Goal: Information Seeking & Learning: Find specific fact

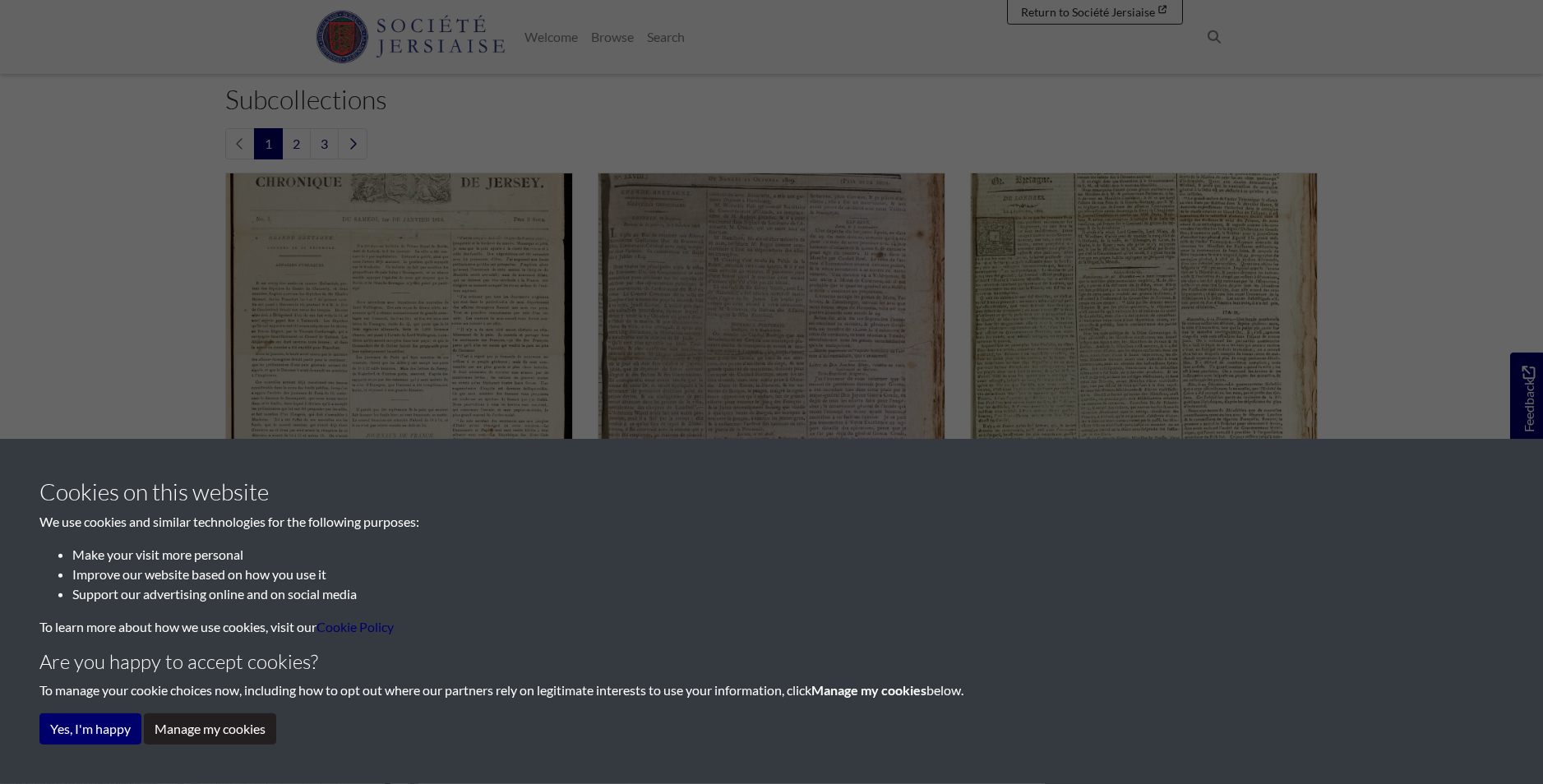
scroll to position [502, 0]
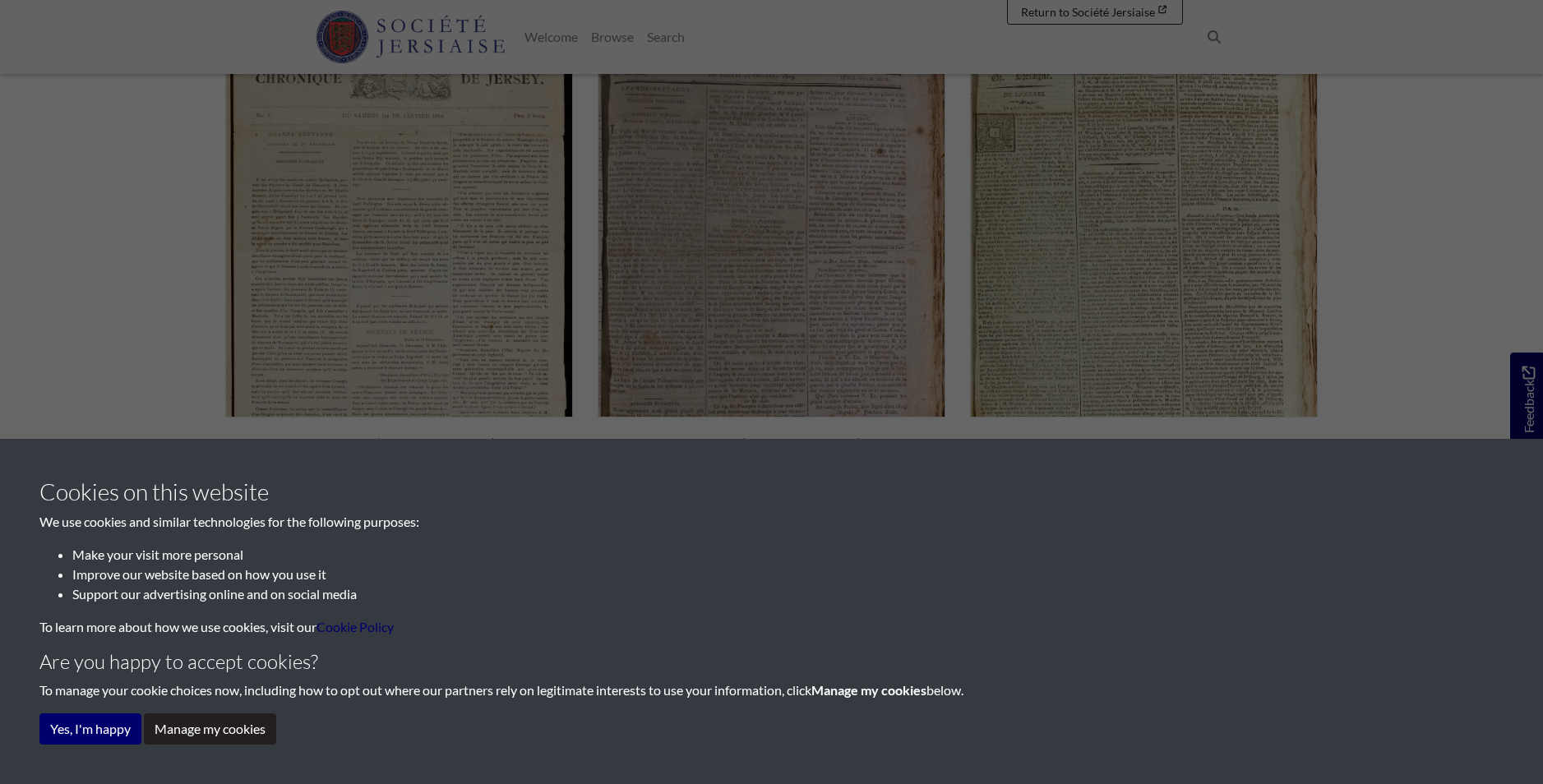
click at [383, 339] on div "Cookies on this website We use cookies and similar technologies for the followi…" at bounding box center [772, 392] width 1543 height 784
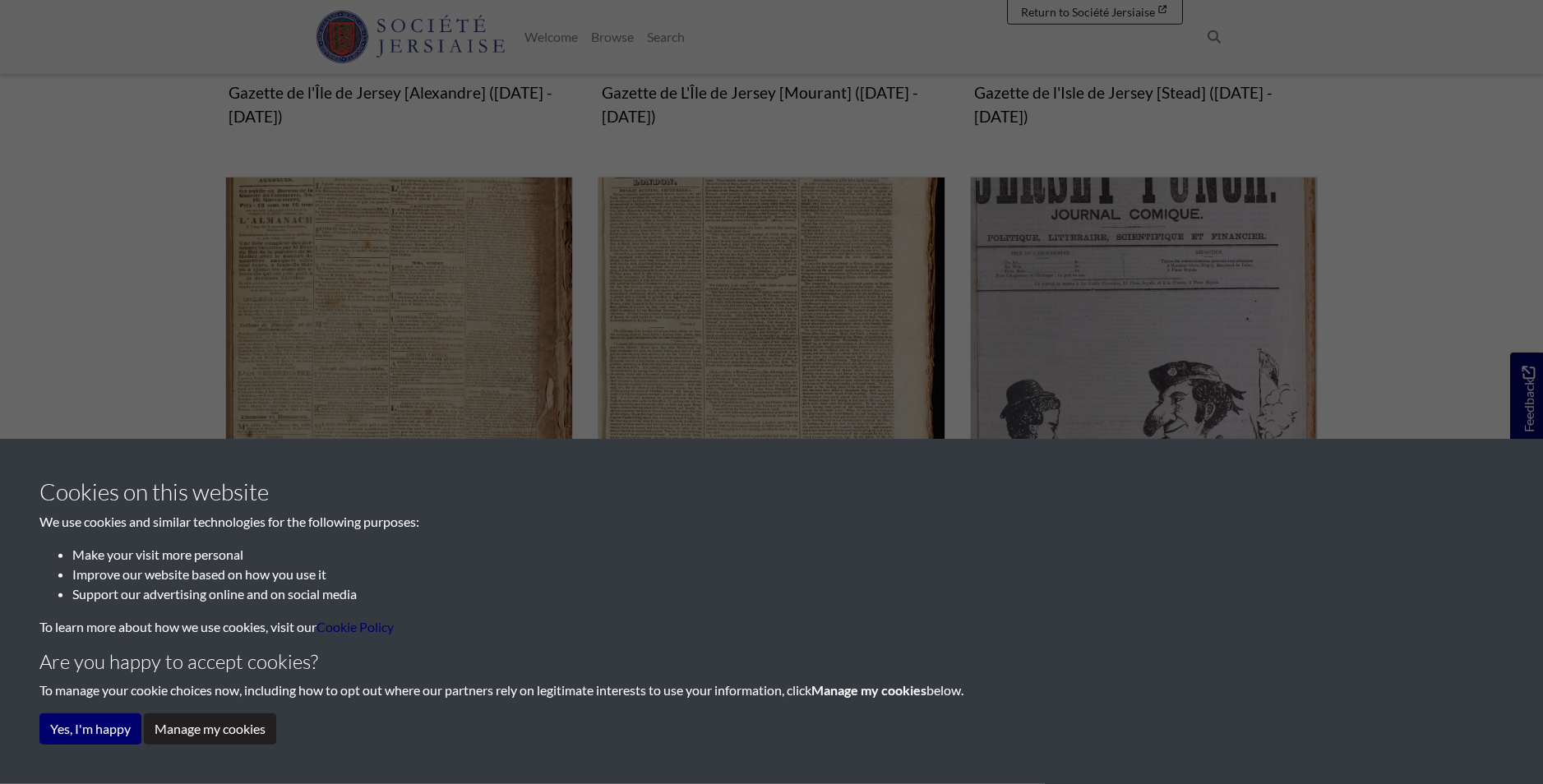
scroll to position [1158, 0]
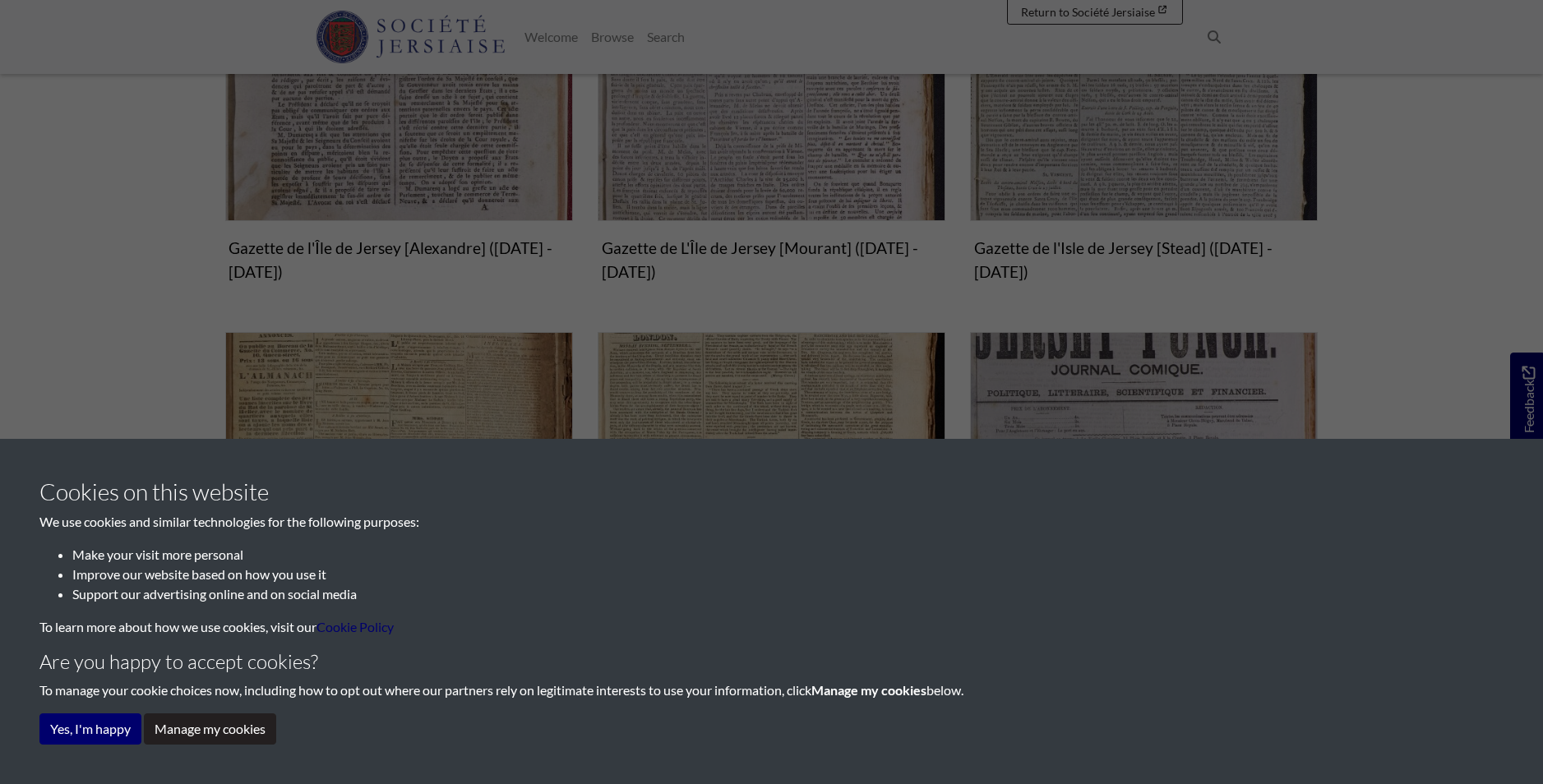
click at [796, 144] on div "Cookies on this website We use cookies and similar technologies for the followi…" at bounding box center [772, 392] width 1543 height 784
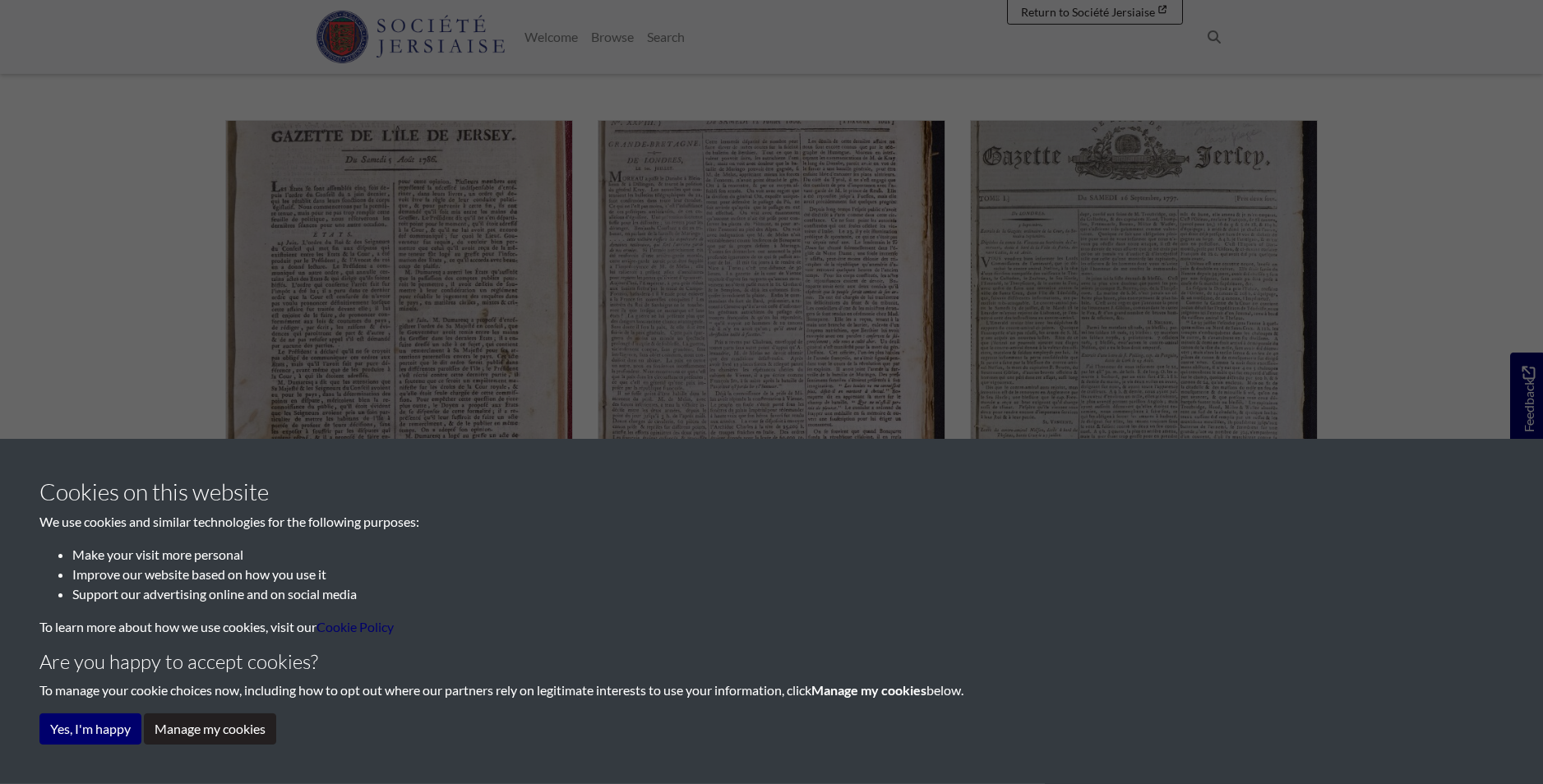
scroll to position [823, 0]
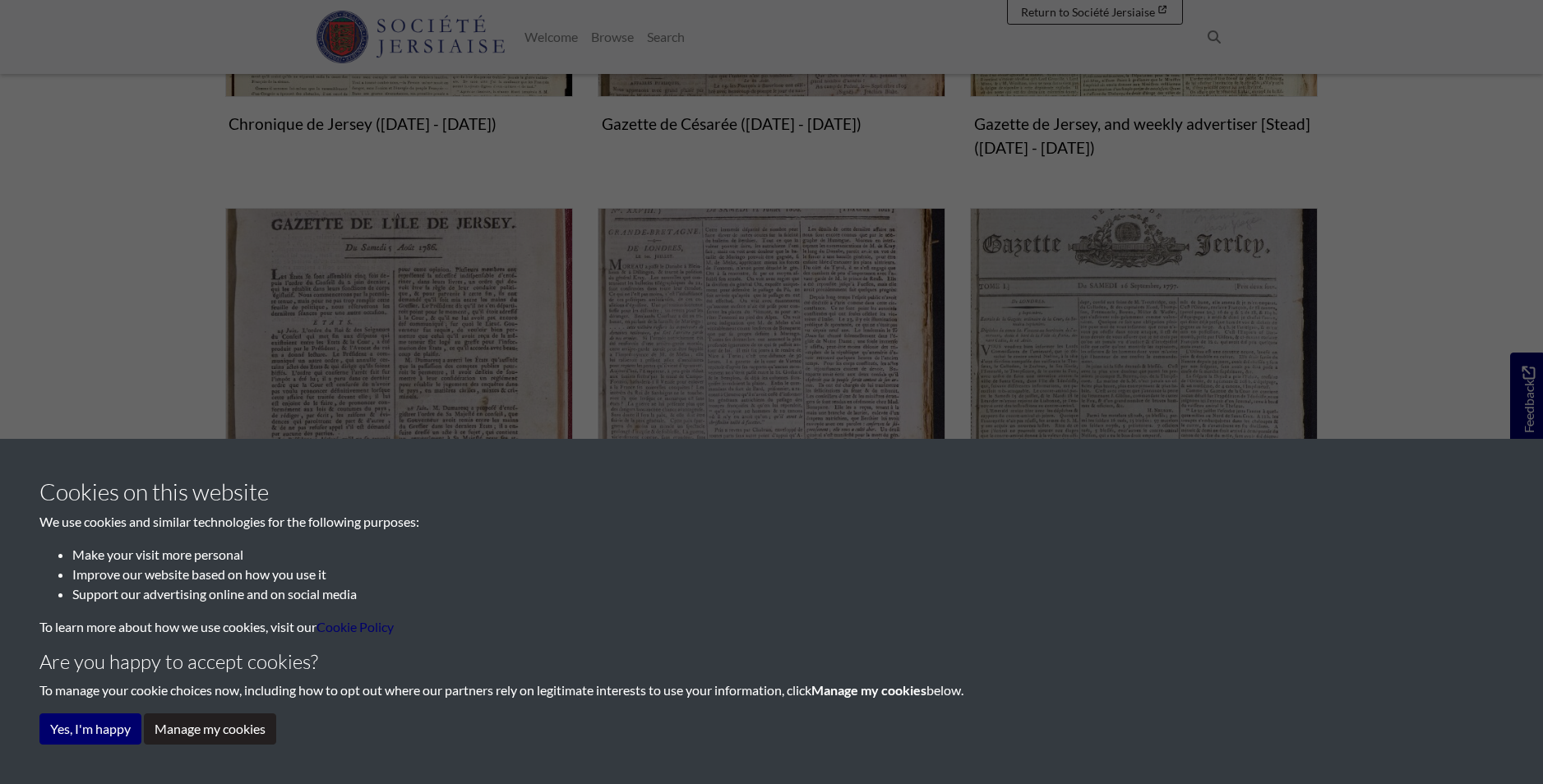
click at [748, 305] on div "Cookies on this website We use cookies and similar technologies for the followi…" at bounding box center [772, 392] width 1543 height 784
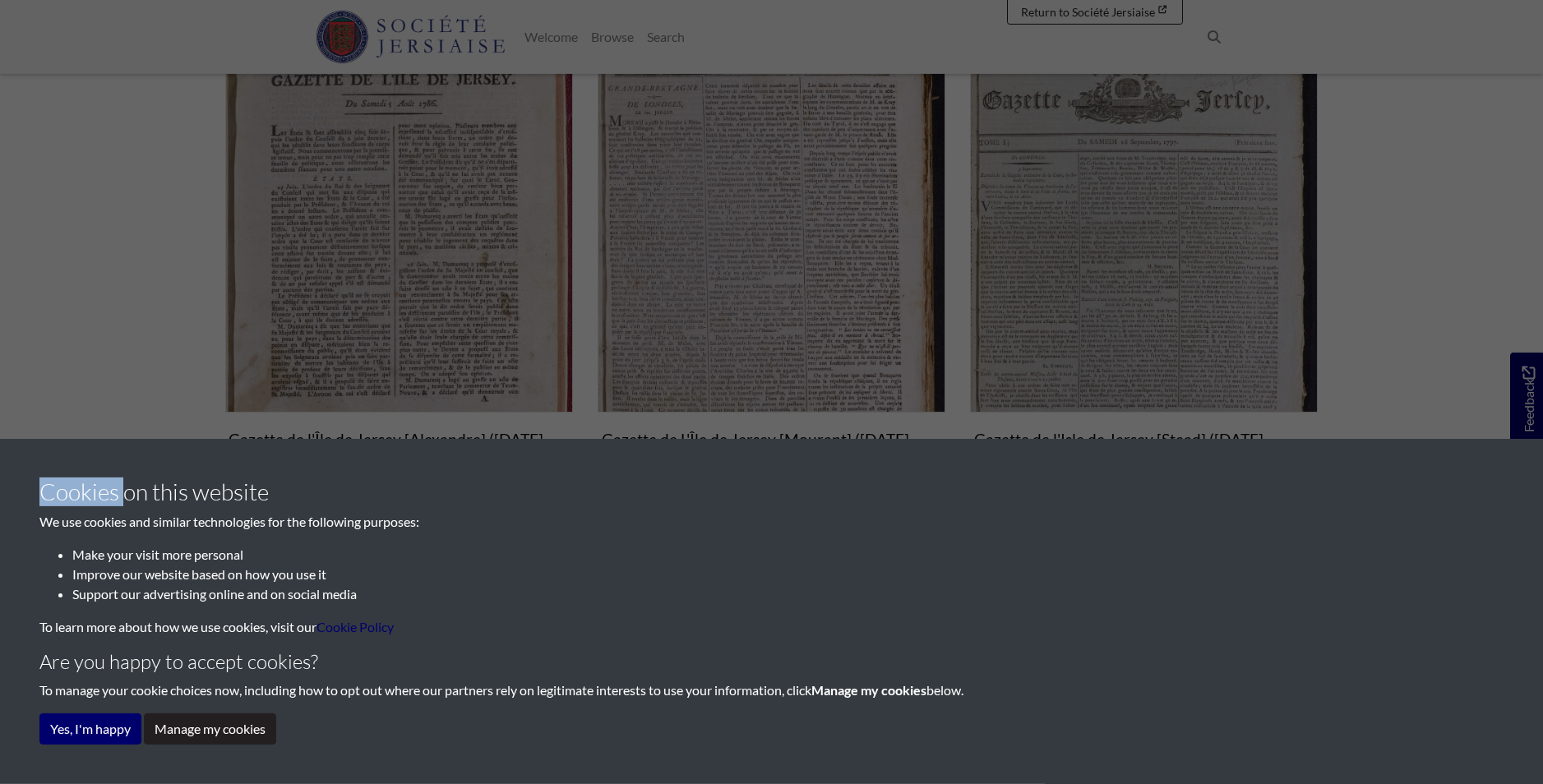
scroll to position [1158, 0]
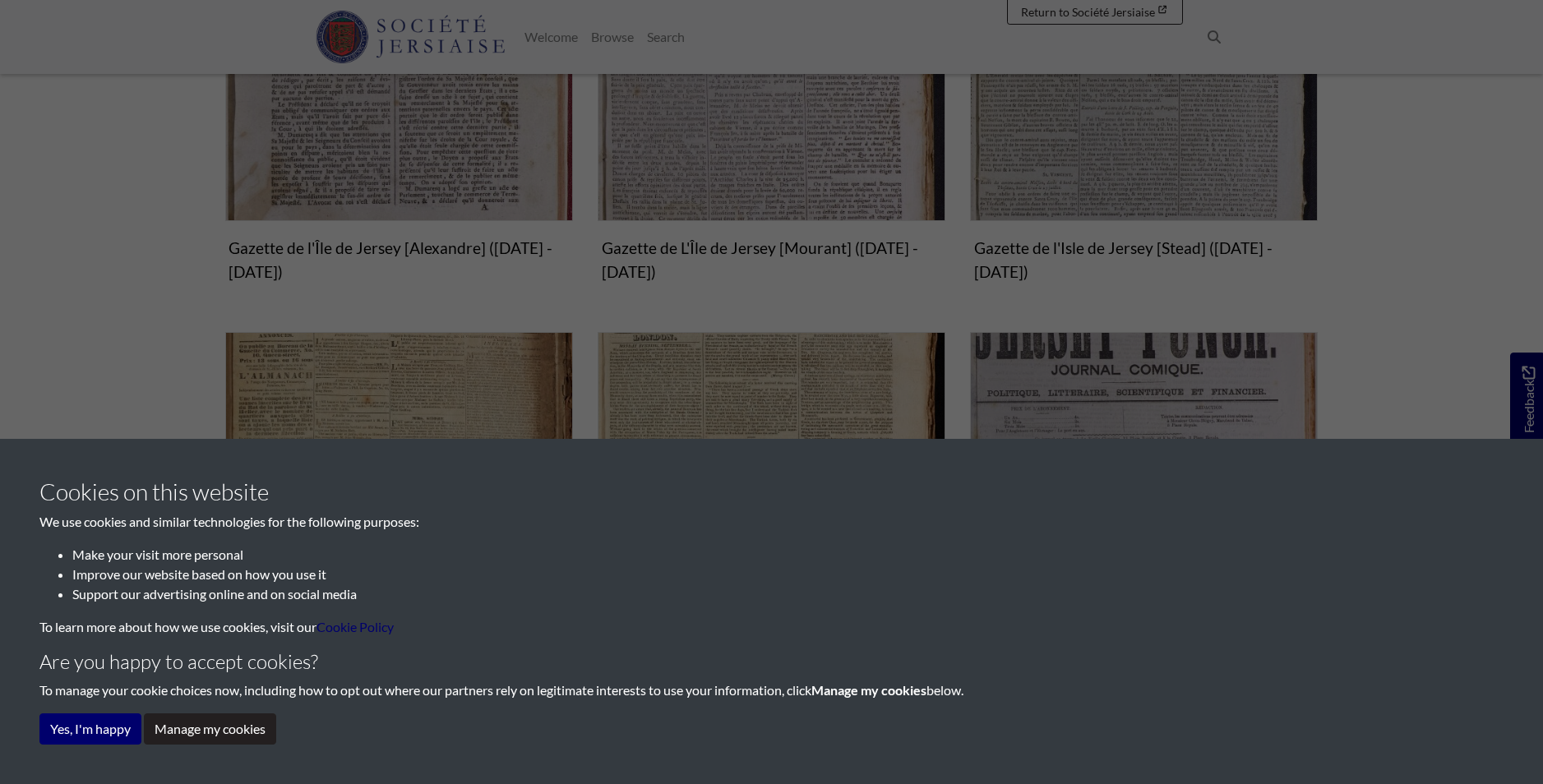
click at [752, 253] on div "Cookies on this website We use cookies and similar technologies for the followi…" at bounding box center [772, 392] width 1543 height 784
click at [760, 149] on div "Cookies on this website We use cookies and similar technologies for the followi…" at bounding box center [772, 392] width 1543 height 784
click at [758, 152] on div "Cookies on this website We use cookies and similar technologies for the followi…" at bounding box center [772, 392] width 1543 height 784
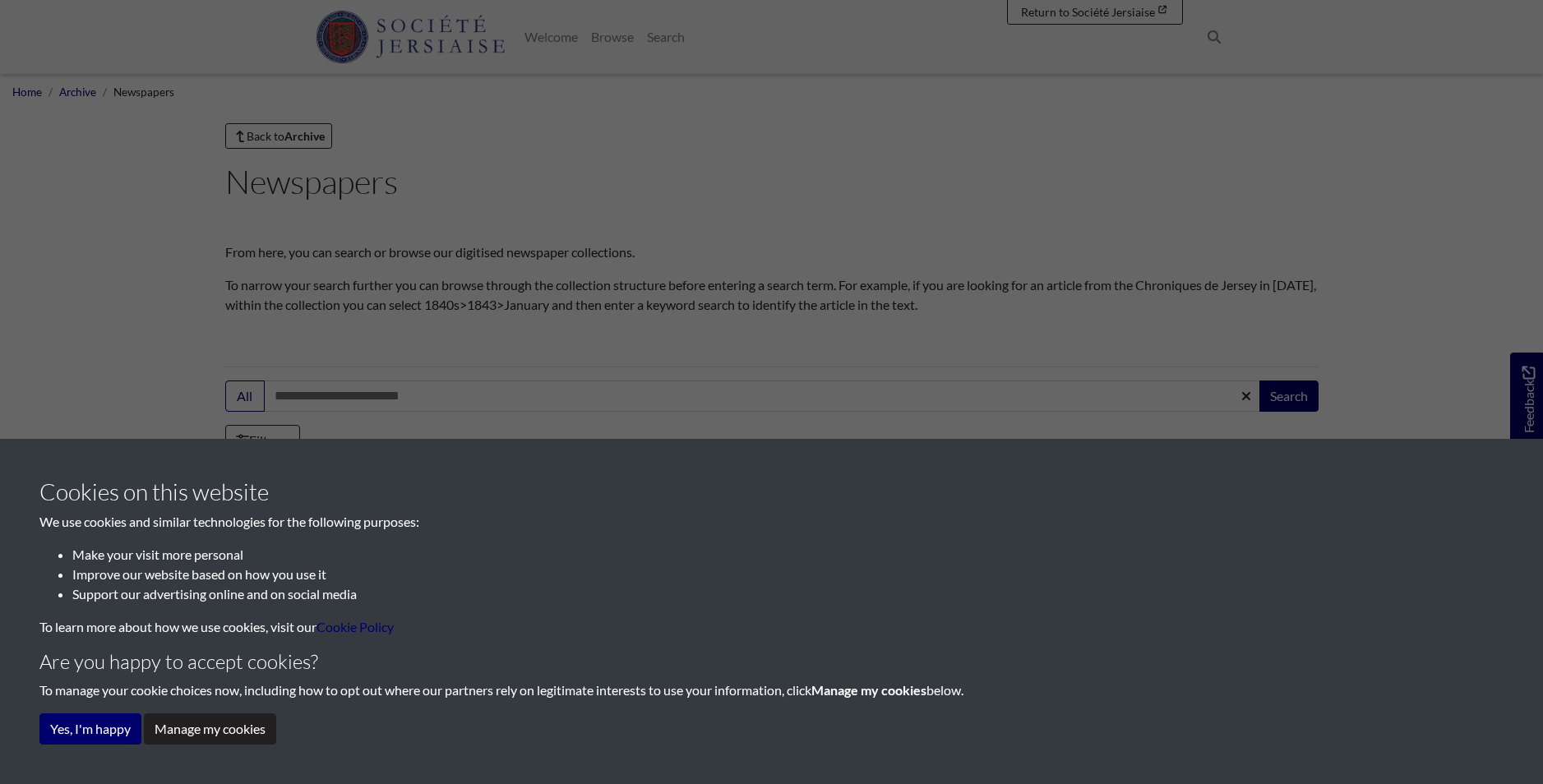
scroll to position [0, 0]
click at [1057, 11] on div "Cookies on this website We use cookies and similar technologies for the followi…" at bounding box center [772, 392] width 1543 height 784
click at [1162, 10] on div "Cookies on this website We use cookies and similar technologies for the followi…" at bounding box center [772, 392] width 1543 height 784
click at [564, 41] on div "Cookies on this website We use cookies and similar technologies for the followi…" at bounding box center [772, 392] width 1543 height 784
drag, startPoint x: 609, startPoint y: 38, endPoint x: 646, endPoint y: 40, distance: 37.1
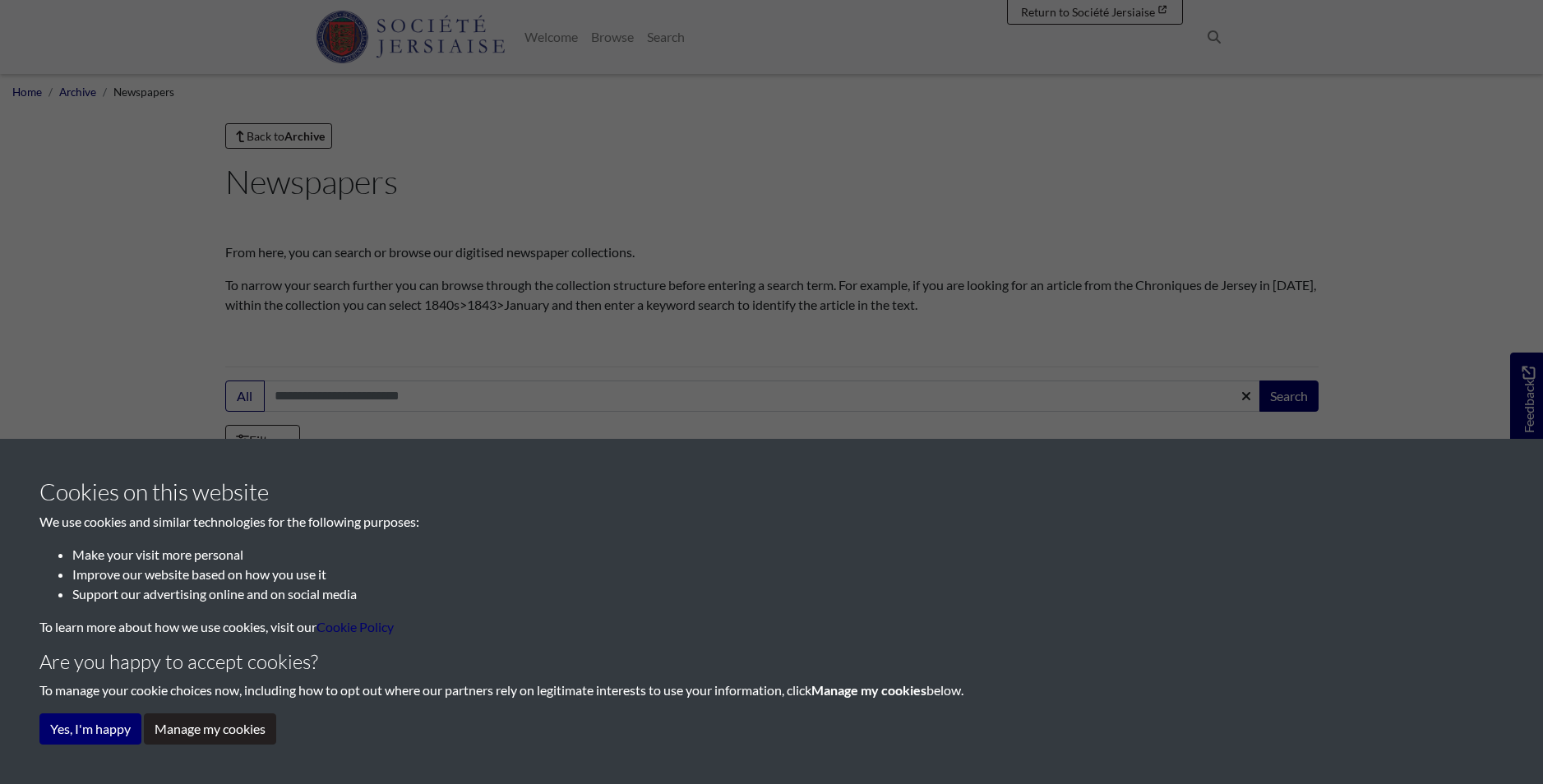
click at [610, 38] on div "Cookies on this website We use cookies and similar technologies for the followi…" at bounding box center [772, 392] width 1543 height 784
click at [665, 37] on div "Cookies on this website We use cookies and similar technologies for the followi…" at bounding box center [772, 392] width 1543 height 784
click at [92, 93] on div "Cookies on this website We use cookies and similar technologies for the followi…" at bounding box center [772, 392] width 1543 height 784
click at [285, 136] on div "Cookies on this website We use cookies and similar technologies for the followi…" at bounding box center [772, 392] width 1543 height 784
click at [295, 132] on div "Cookies on this website We use cookies and similar technologies for the followi…" at bounding box center [772, 392] width 1543 height 784
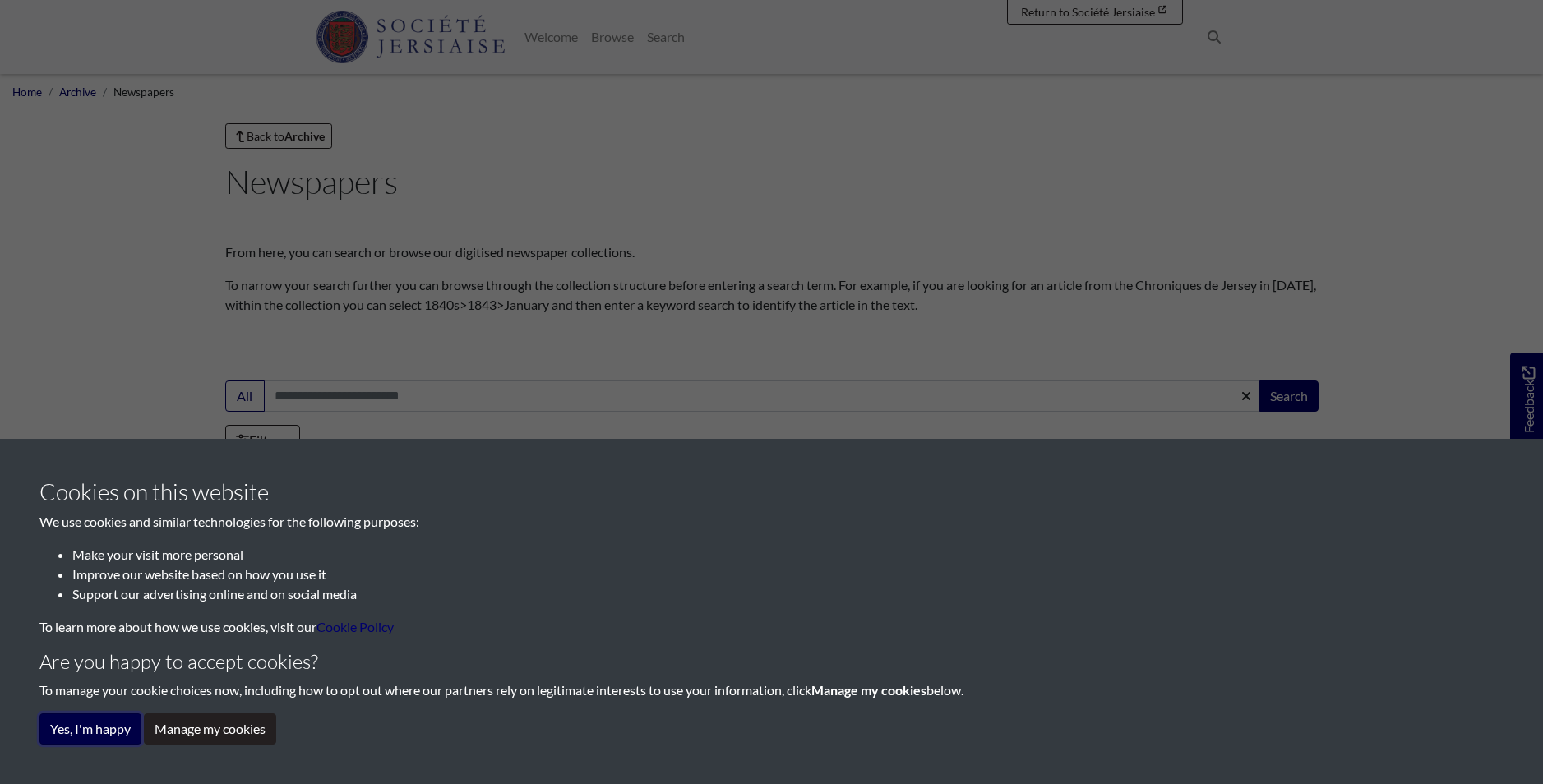
click at [80, 727] on button "Yes, I'm happy" at bounding box center [91, 729] width 102 height 31
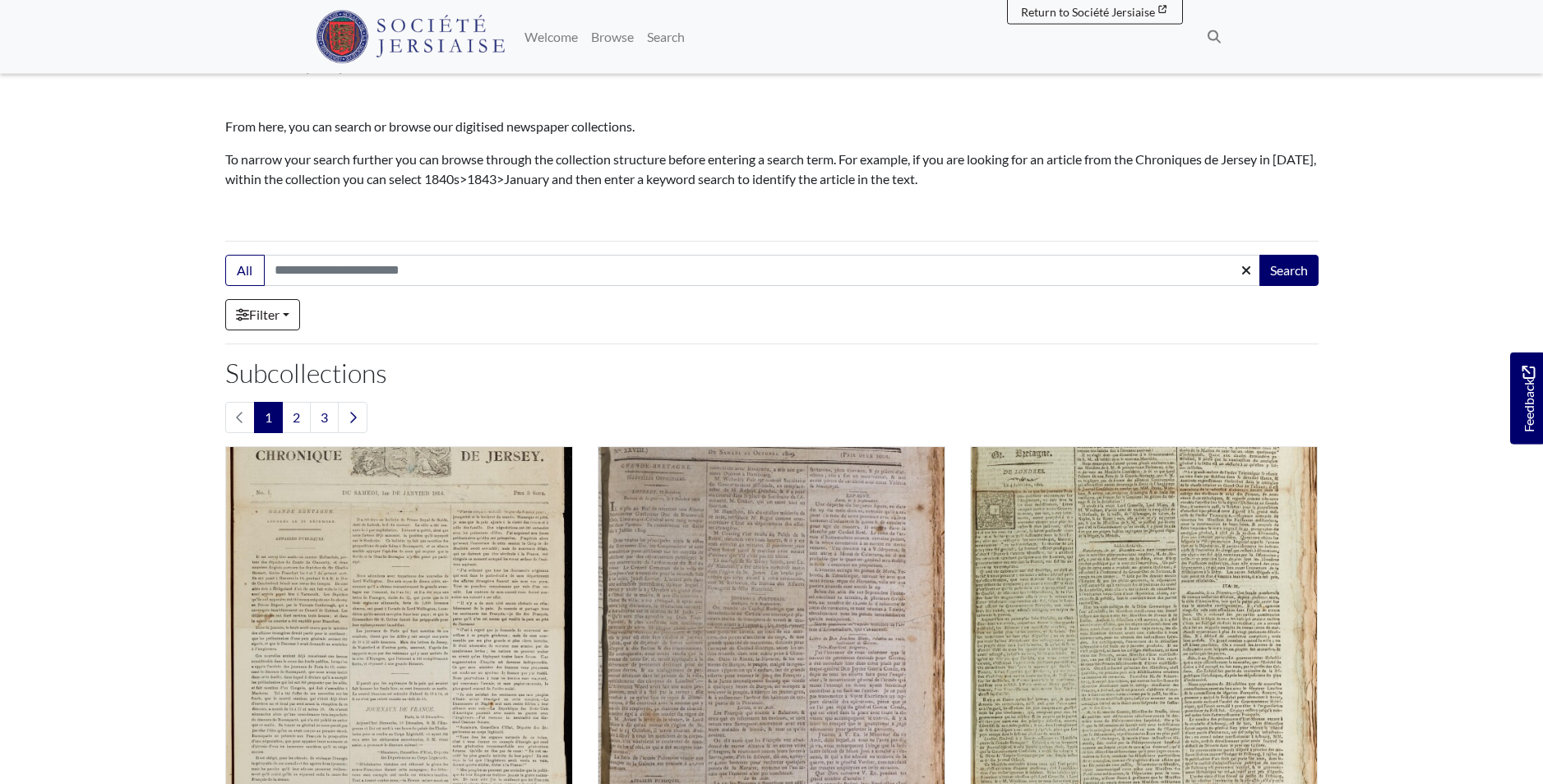
scroll to position [251, 0]
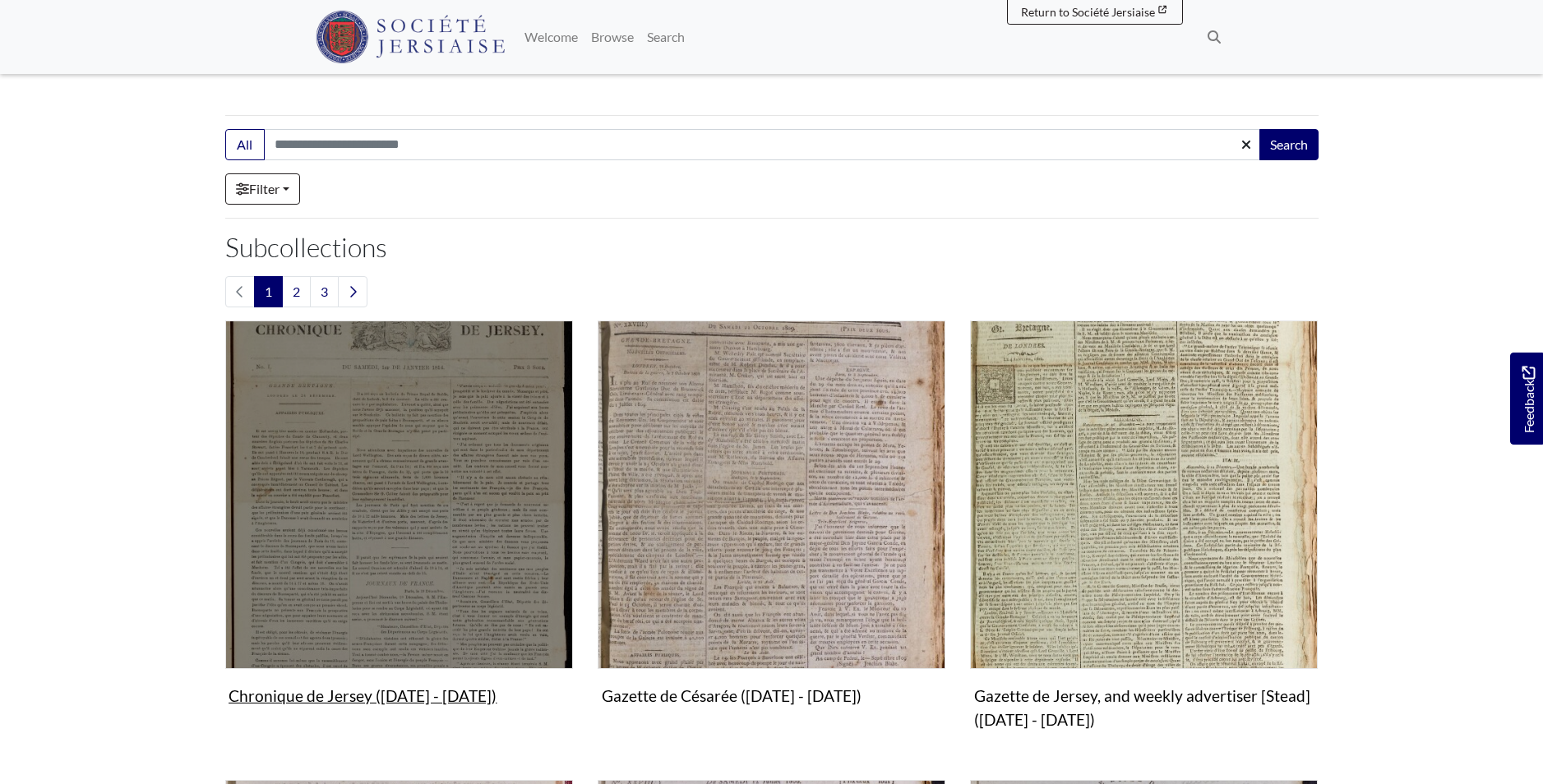
click at [391, 533] on img "Subcollection" at bounding box center [399, 494] width 347 height 347
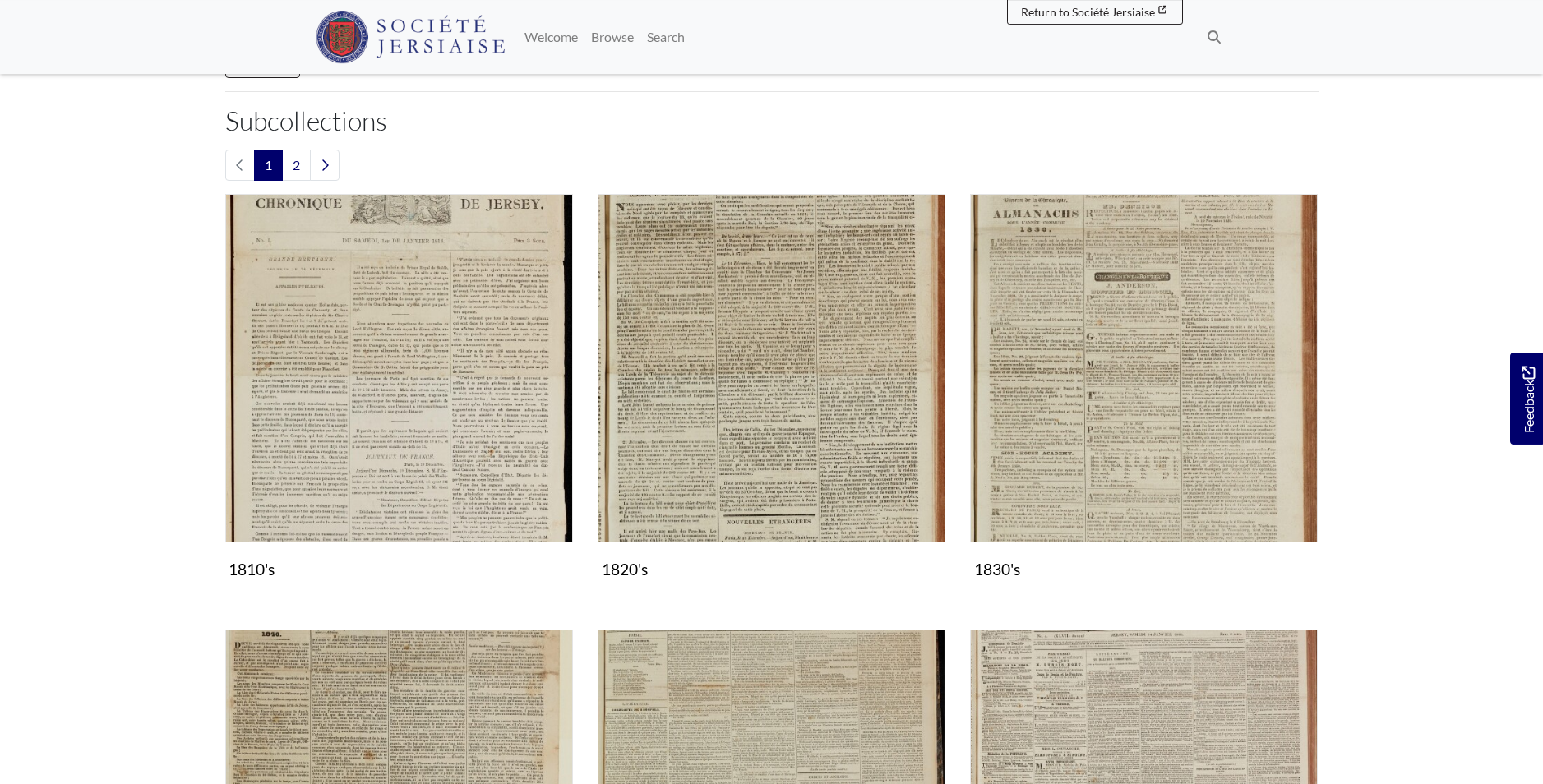
scroll to position [335, 0]
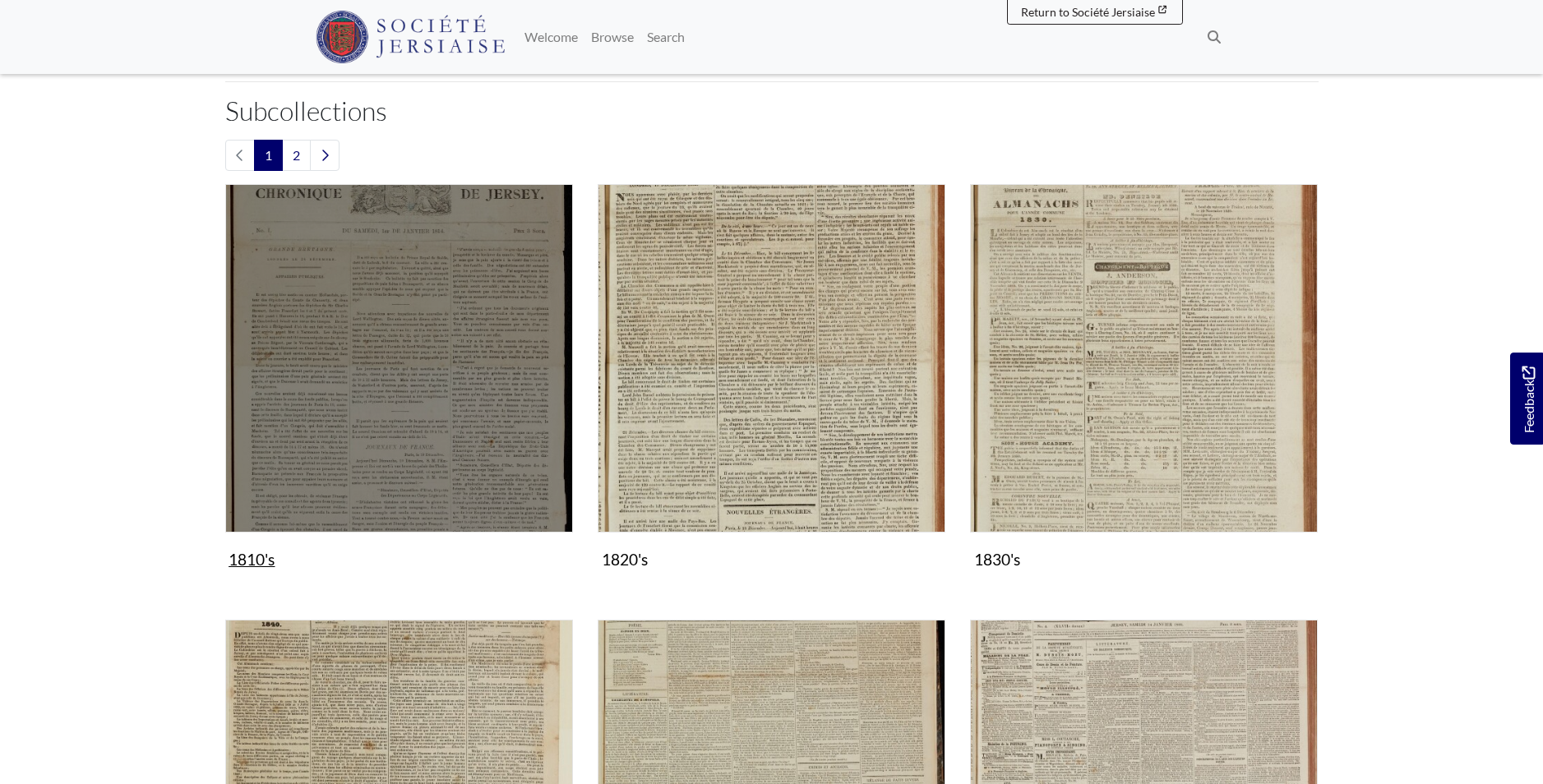
click at [434, 364] on img "Subcollection" at bounding box center [399, 357] width 347 height 347
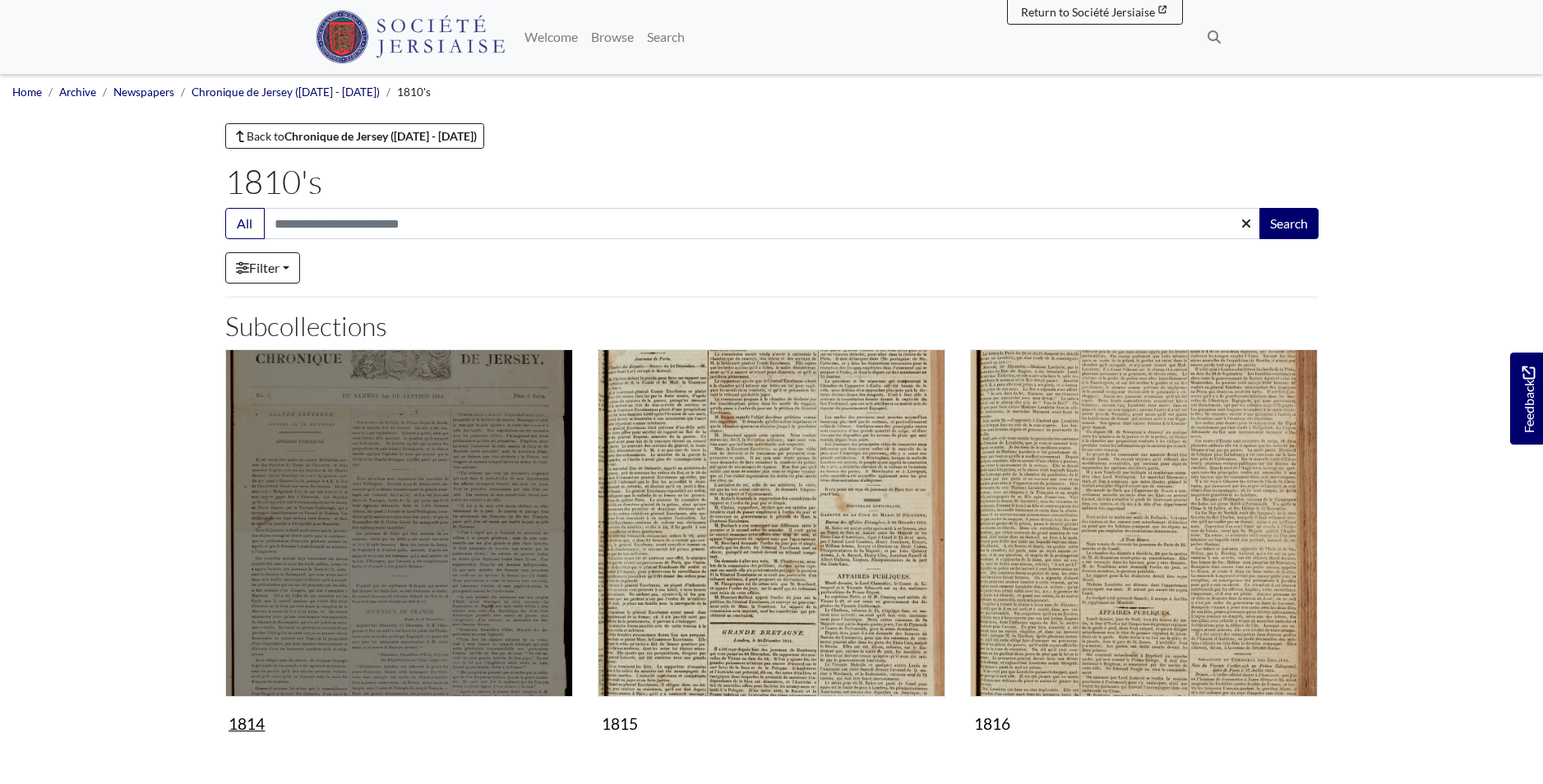
click at [259, 725] on figure "1814 Collection" at bounding box center [399, 544] width 347 height 391
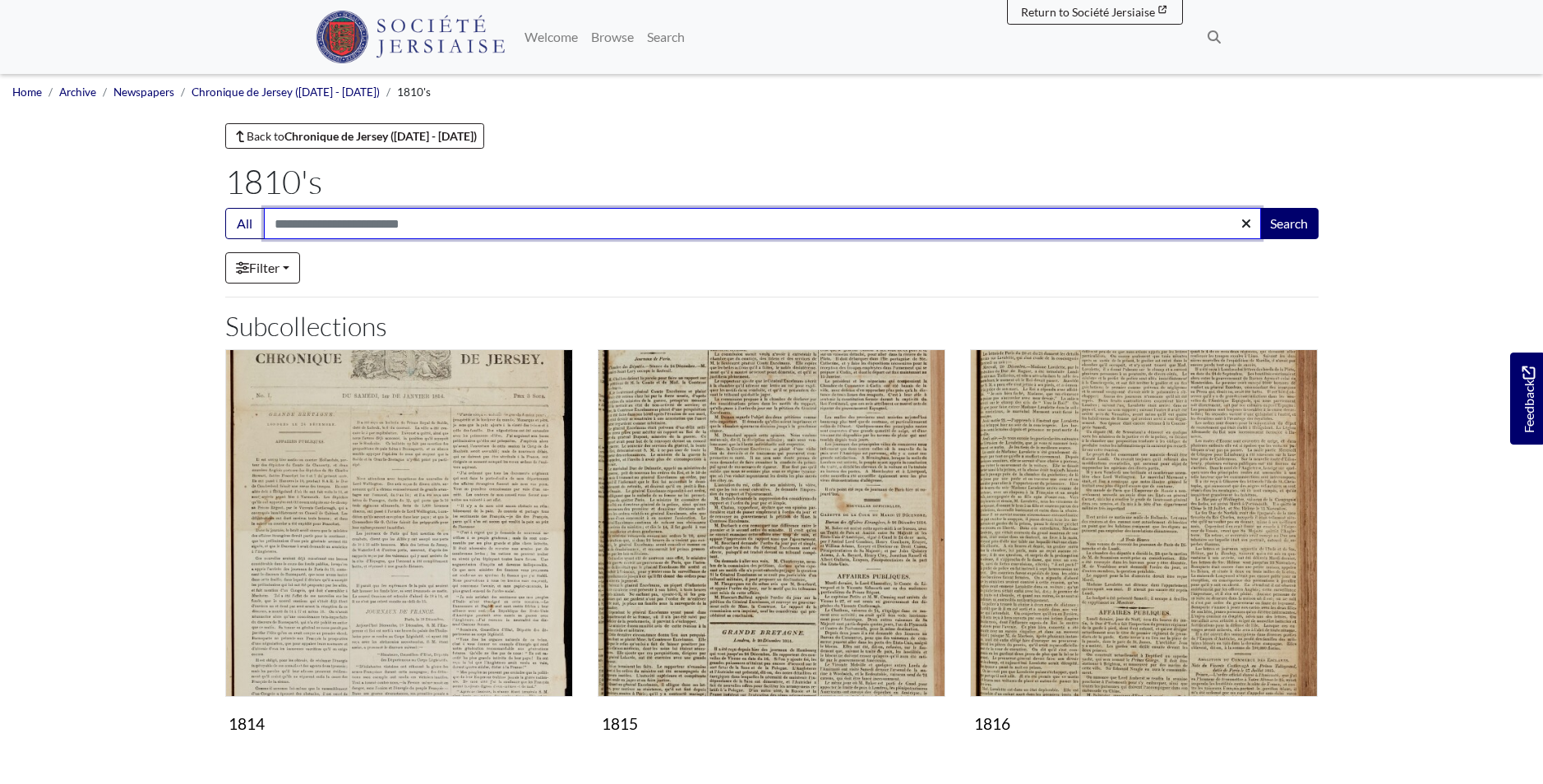
click at [415, 222] on input "Search:" at bounding box center [762, 223] width 997 height 31
type input "****"
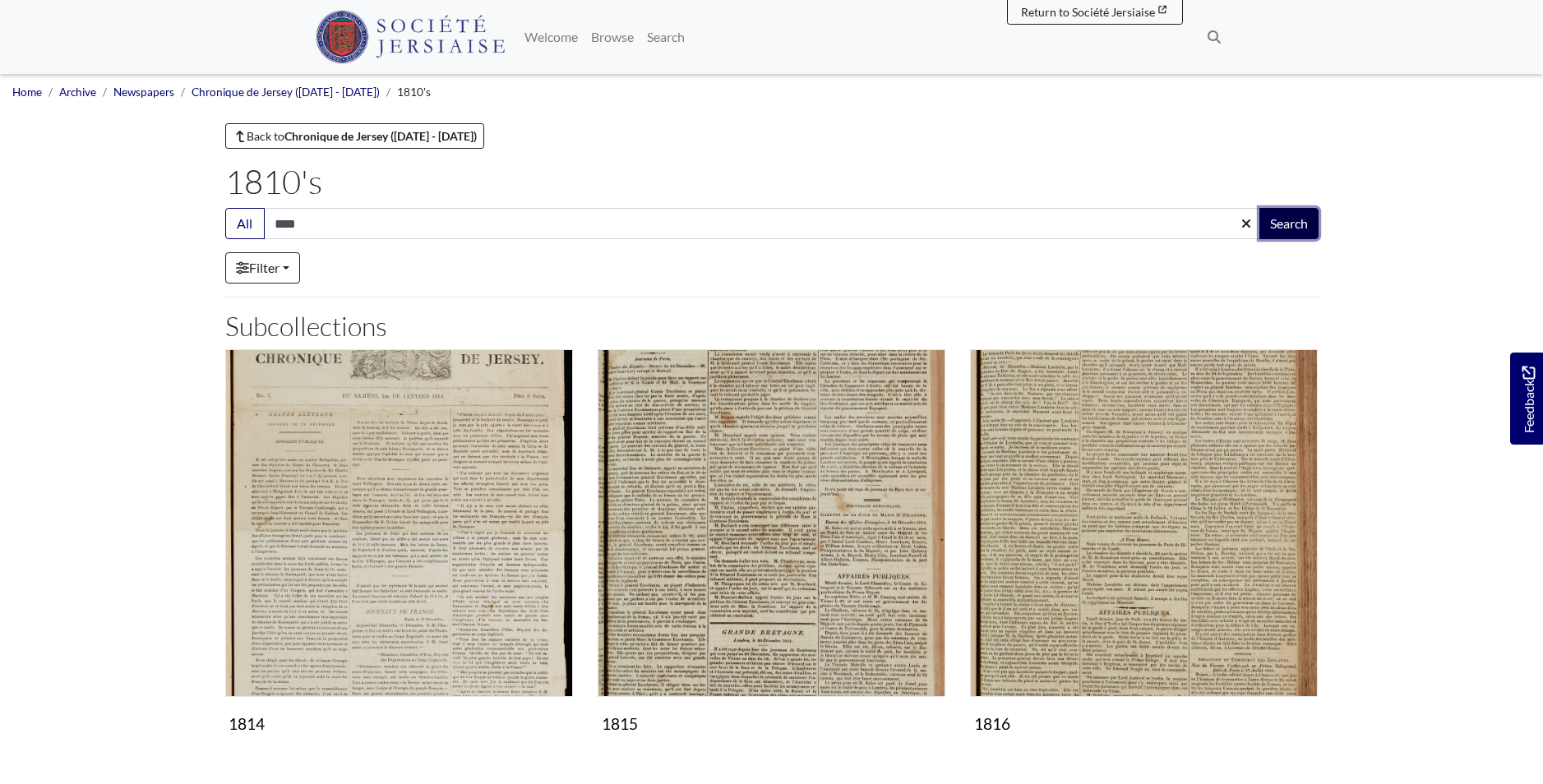
click at [1297, 224] on button "Search" at bounding box center [1289, 223] width 59 height 31
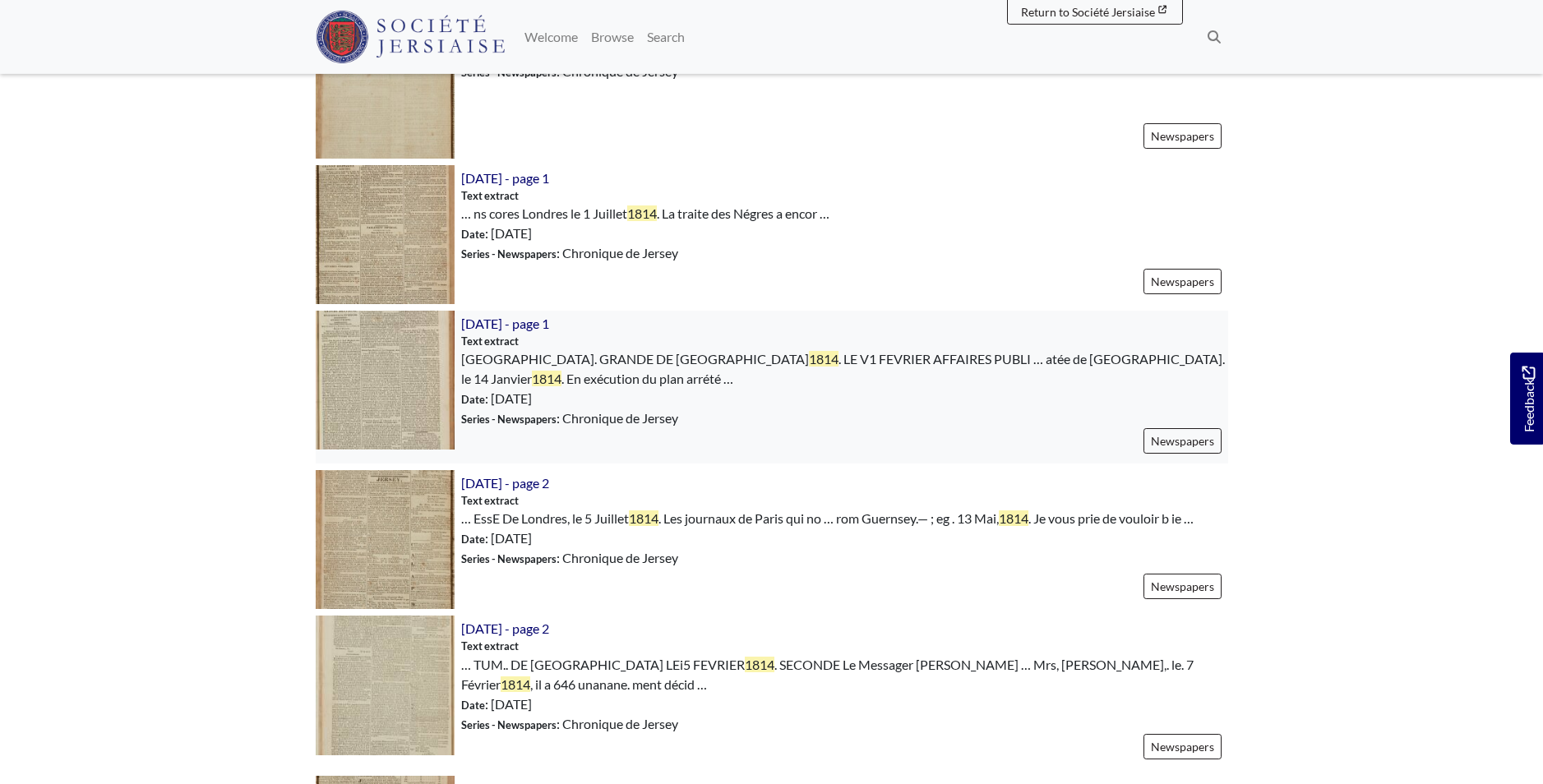
scroll to position [1592, 0]
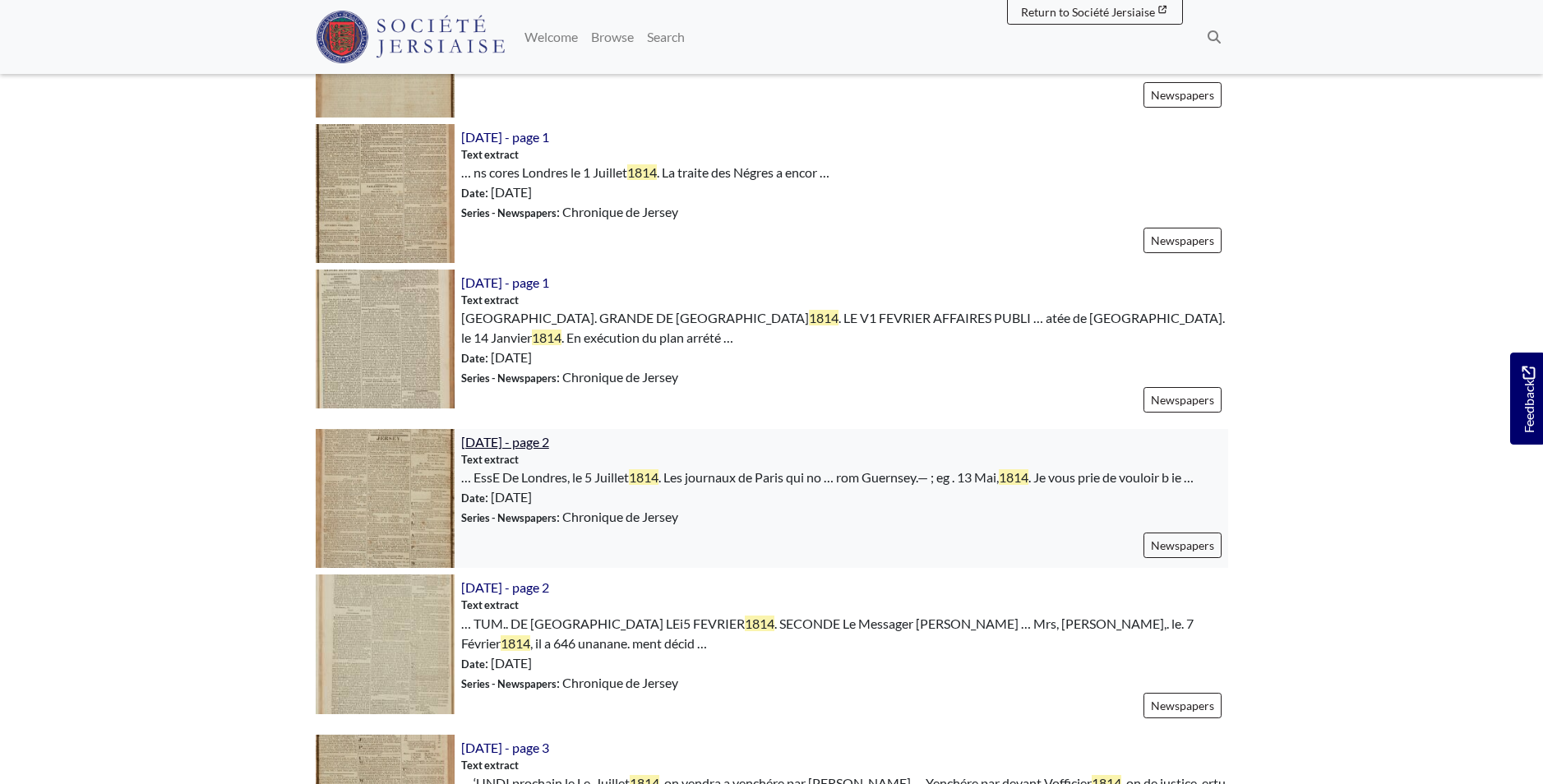
click at [526, 434] on span "[DATE] - page 2" at bounding box center [504, 441] width 88 height 16
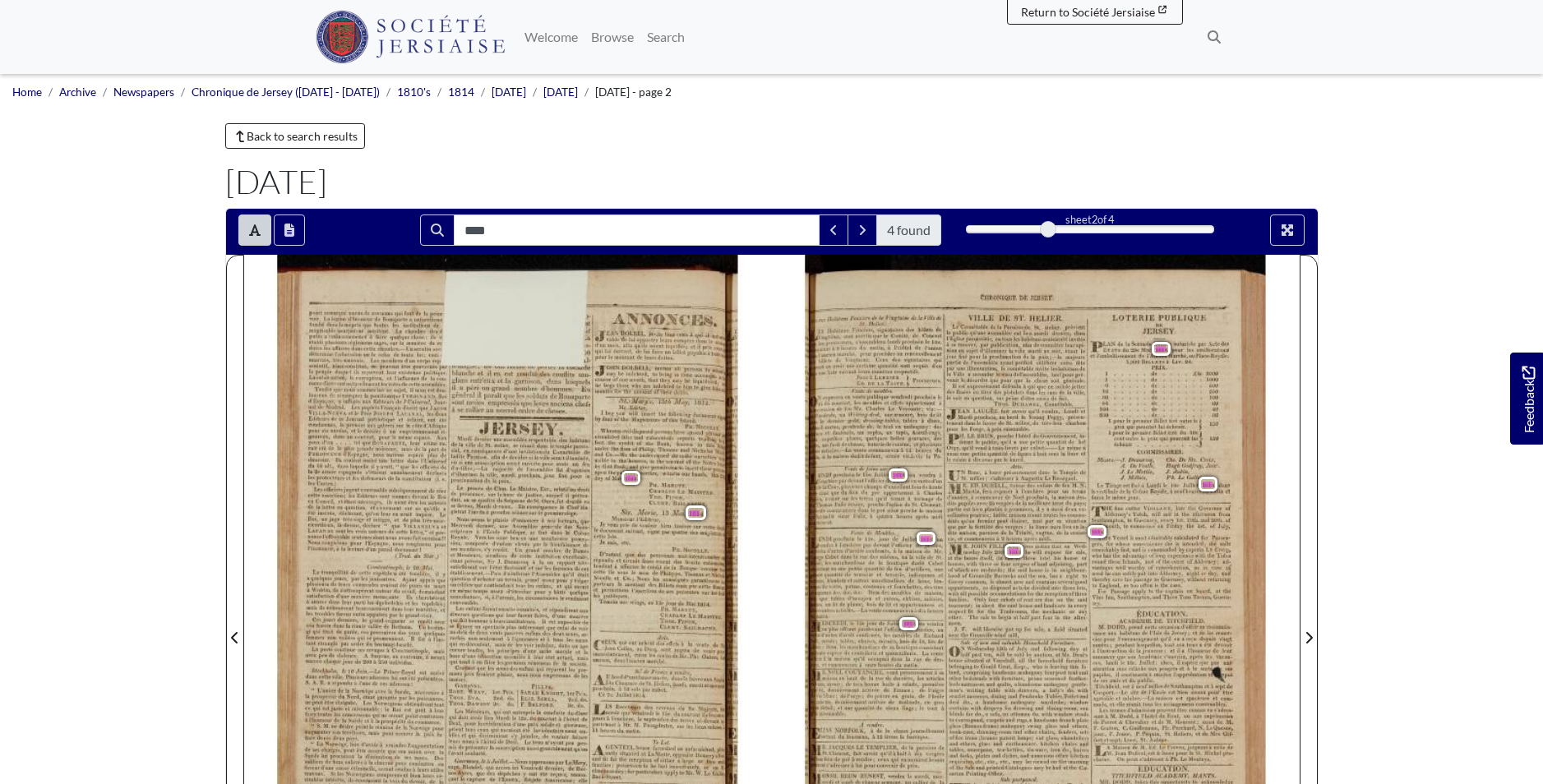
drag, startPoint x: 1048, startPoint y: 234, endPoint x: 1089, endPoint y: 235, distance: 41.0
click at [1089, 235] on div "2" at bounding box center [1089, 229] width 249 height 17
drag, startPoint x: 1050, startPoint y: 229, endPoint x: 1017, endPoint y: 235, distance: 33.5
click at [1017, 235] on div "2" at bounding box center [1089, 229] width 249 height 17
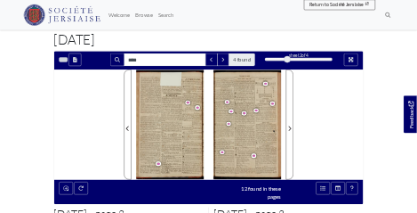
scroll to position [369, 0]
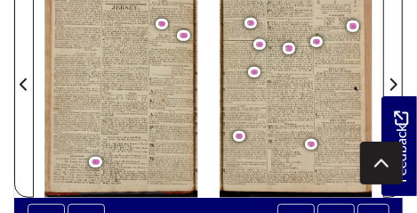
click at [140, 90] on span "empressons" at bounding box center [147, 88] width 28 height 6
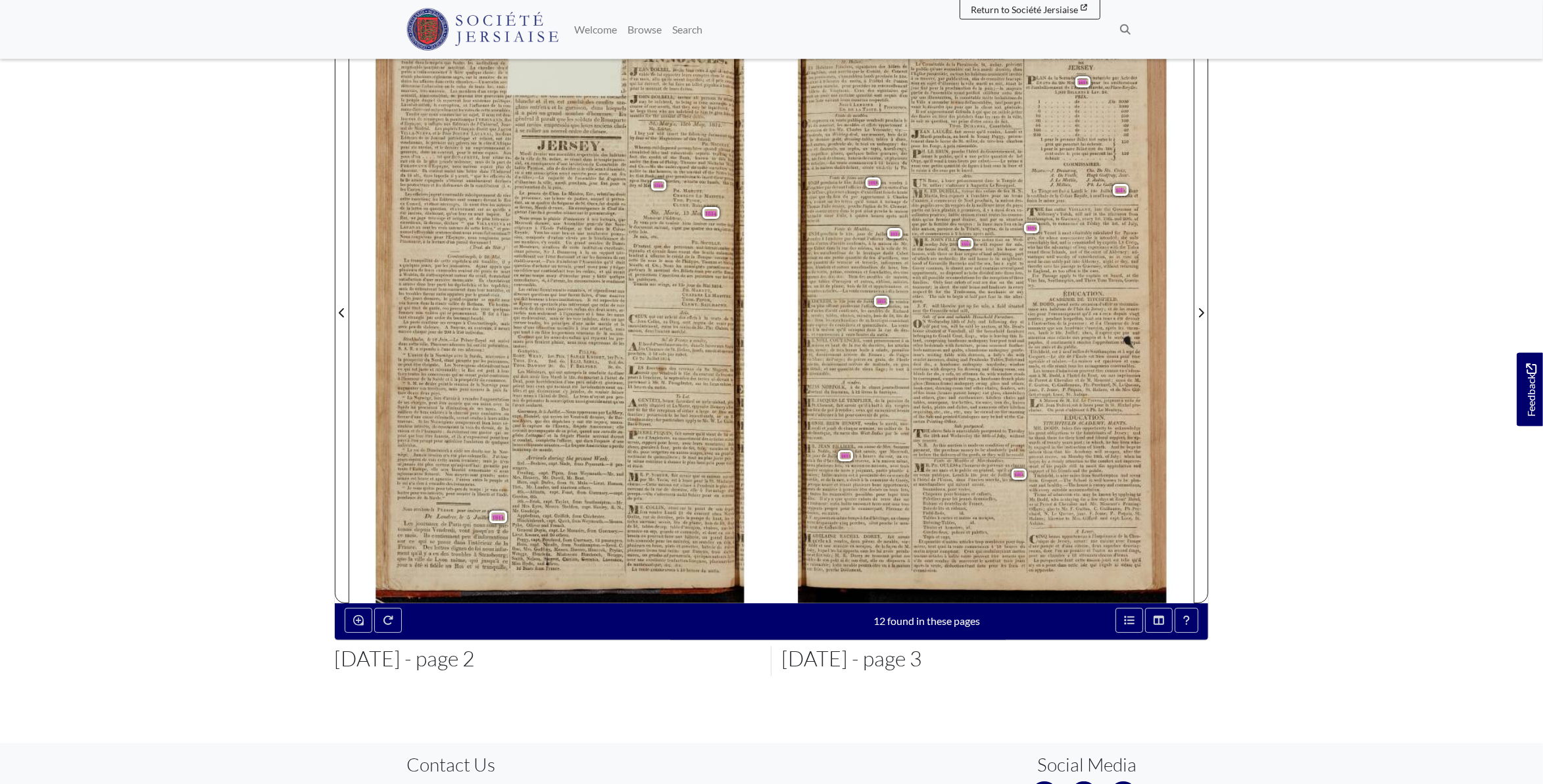
scroll to position [200, 0]
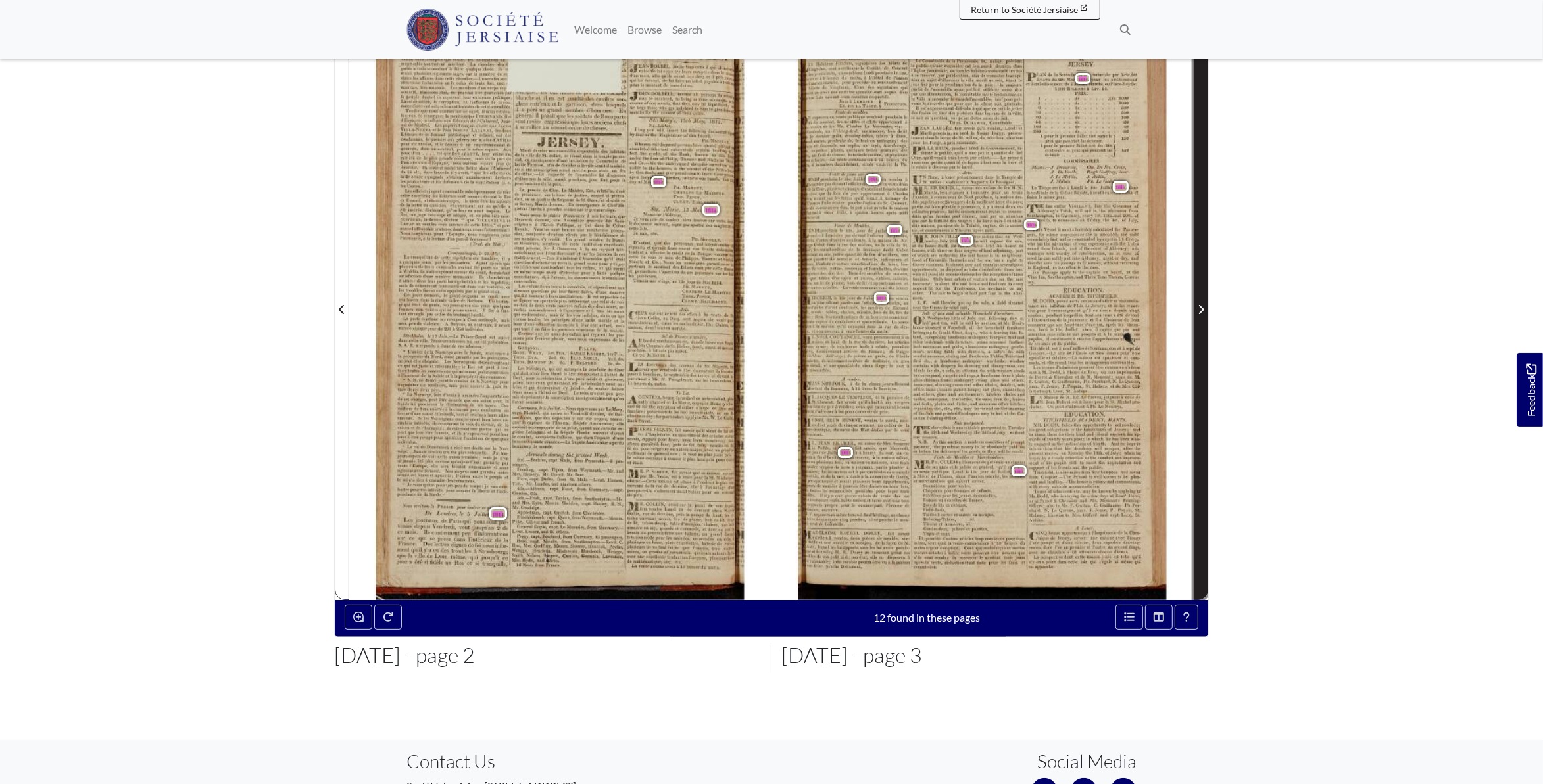
click at [1201, 308] on icon "Next Page" at bounding box center [1201, 310] width 5 height 9
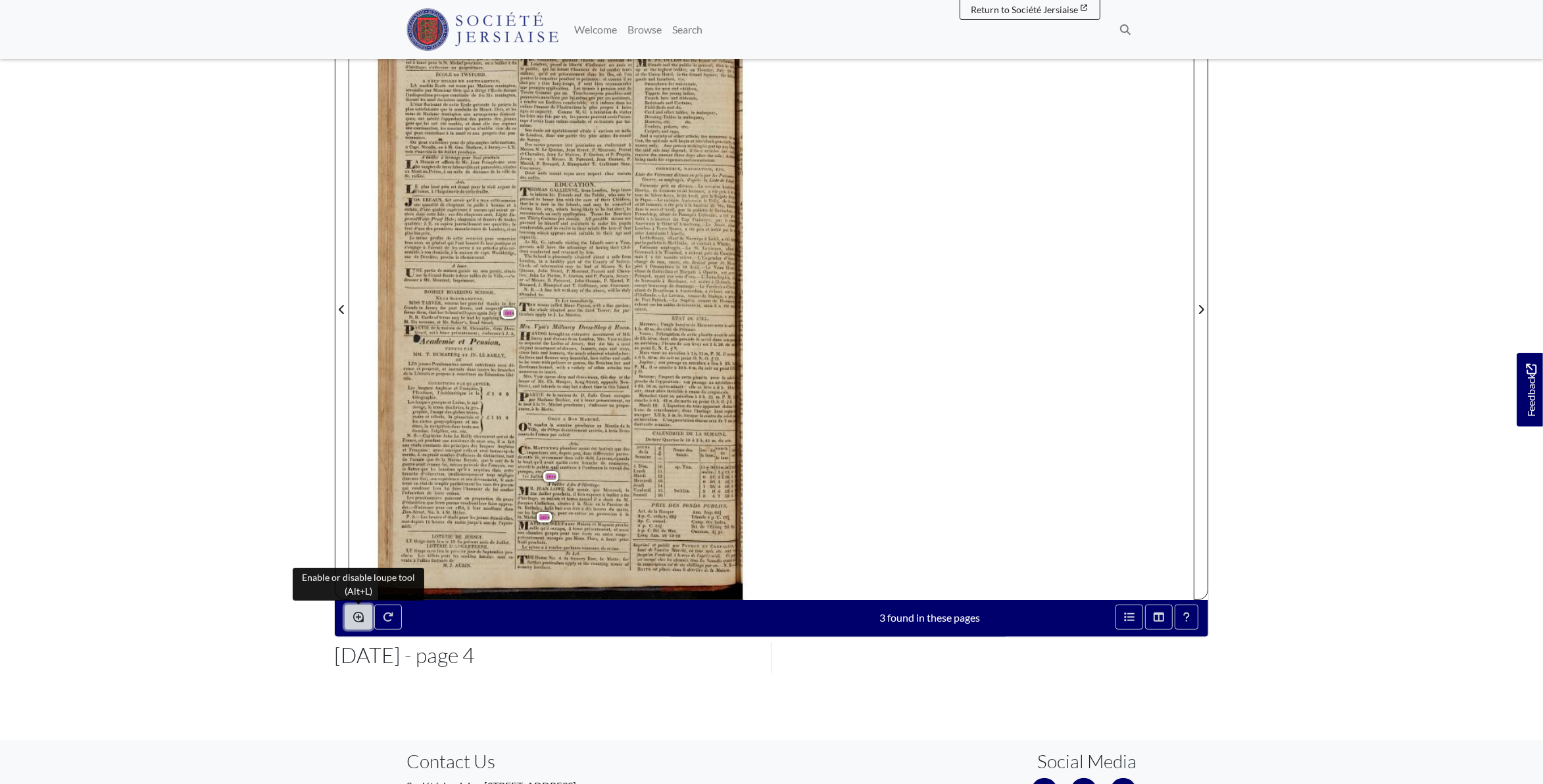
click at [359, 620] on icon "Enable or disable loupe tool (Alt+L)" at bounding box center [359, 617] width 10 height 10
click at [359, 616] on icon "Enable or disable loupe tool (Alt+L)" at bounding box center [359, 617] width 10 height 10
click at [358, 617] on icon "Enable or disable loupe tool (Alt+L)" at bounding box center [359, 617] width 10 height 10
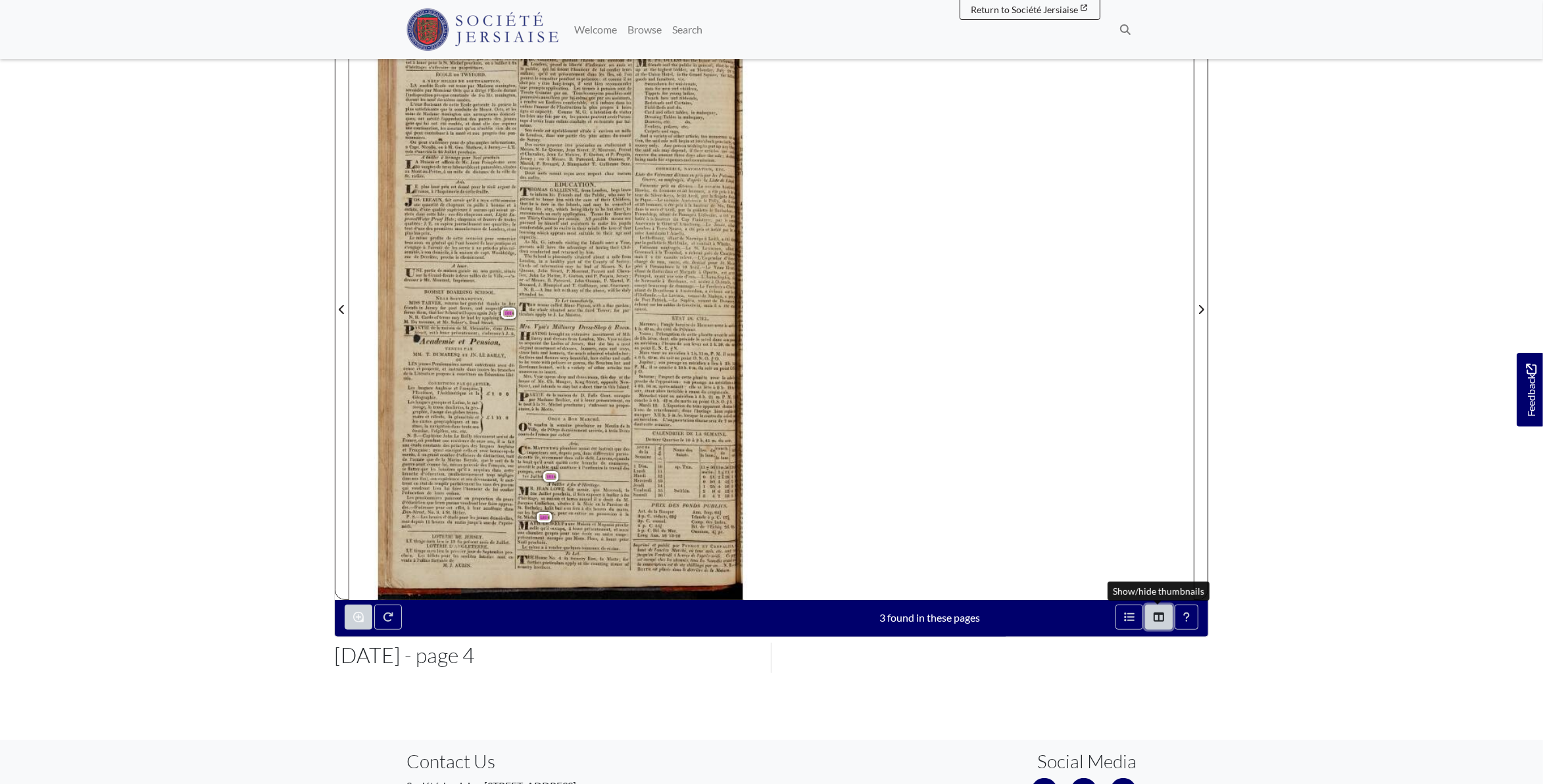
click at [1157, 616] on icon "Thumbnails" at bounding box center [1159, 617] width 10 height 9
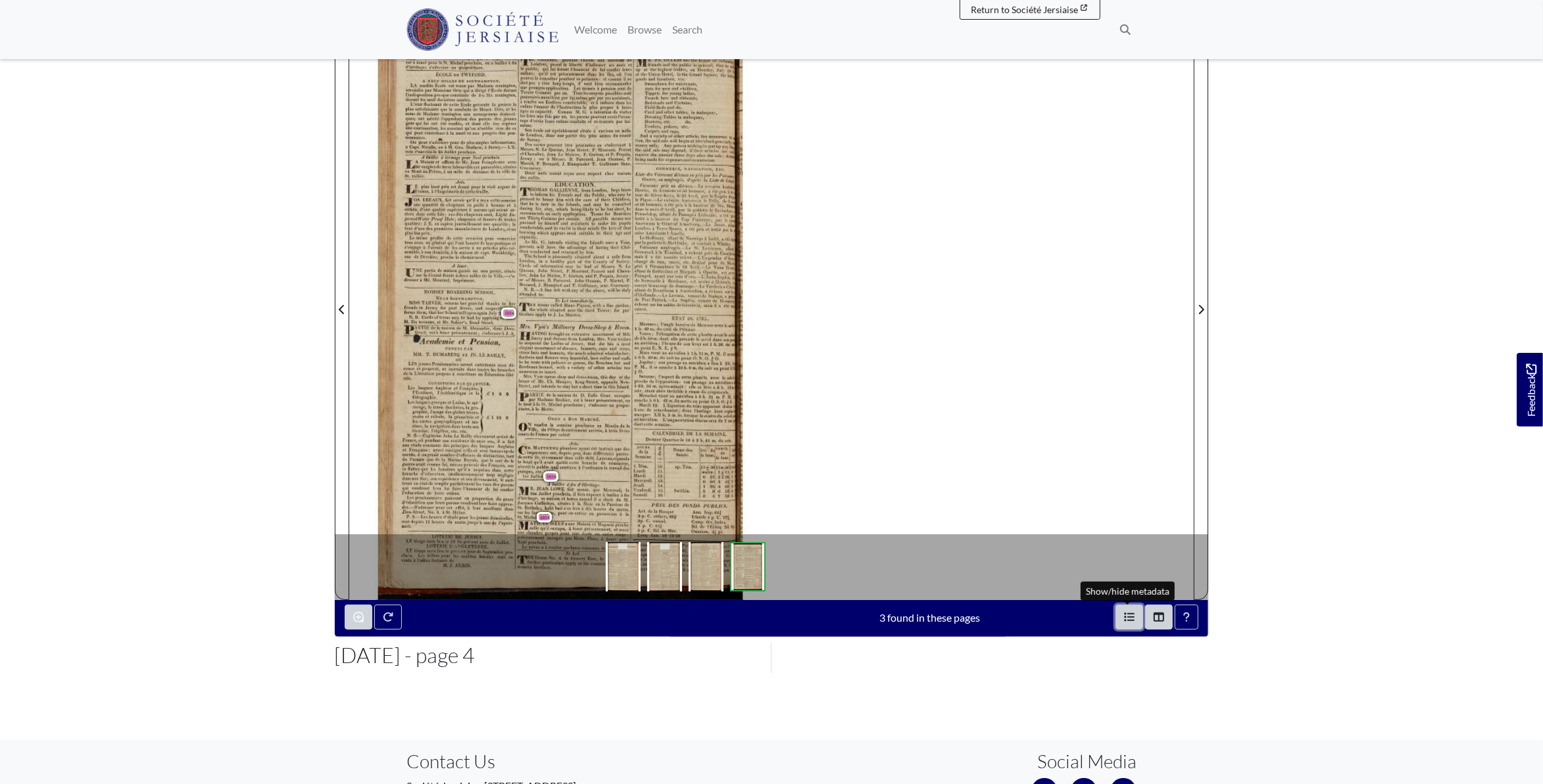
click at [1130, 617] on icon "Open metadata window" at bounding box center [1129, 617] width 10 height 10
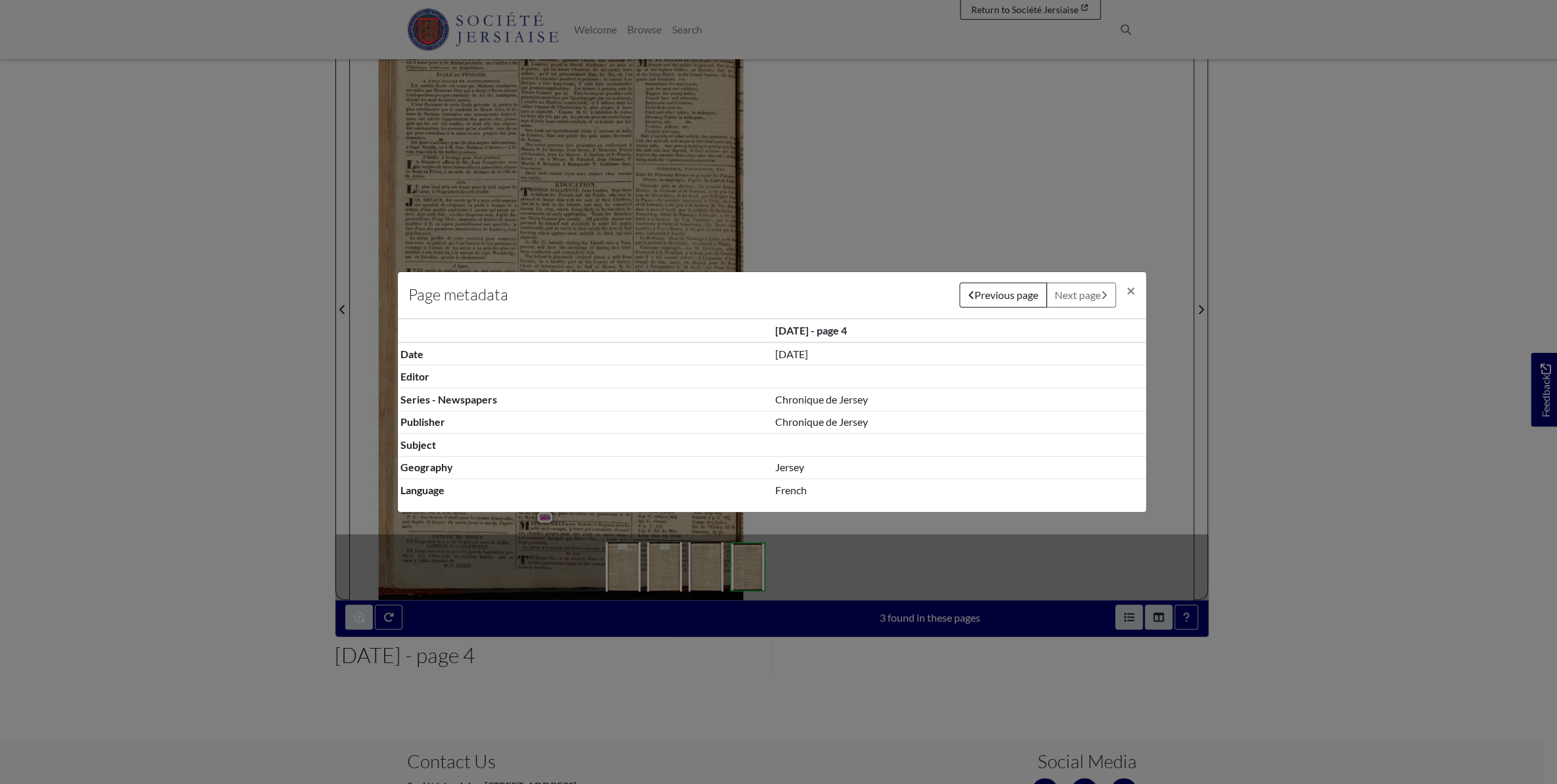
click at [785, 494] on td "French" at bounding box center [958, 491] width 374 height 22
click at [1133, 289] on span "×" at bounding box center [1131, 290] width 9 height 19
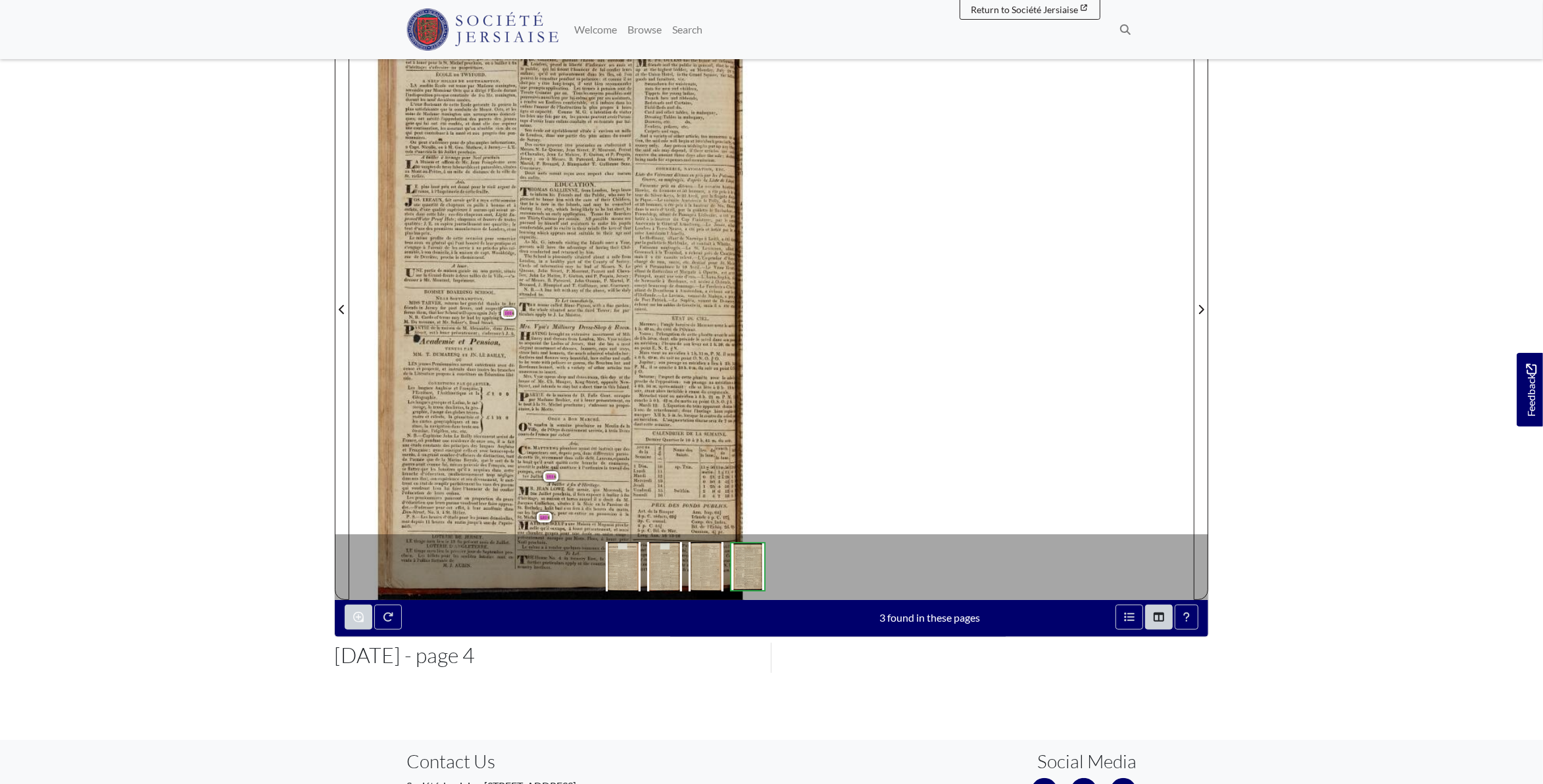
click at [908, 338] on div "CHRONIQUE _. DE [GEOGRAPHIC_DATA]. EDUCATION. A Maison appartenant 4 [PERSON_NA…" at bounding box center [771, 301] width 844 height 597
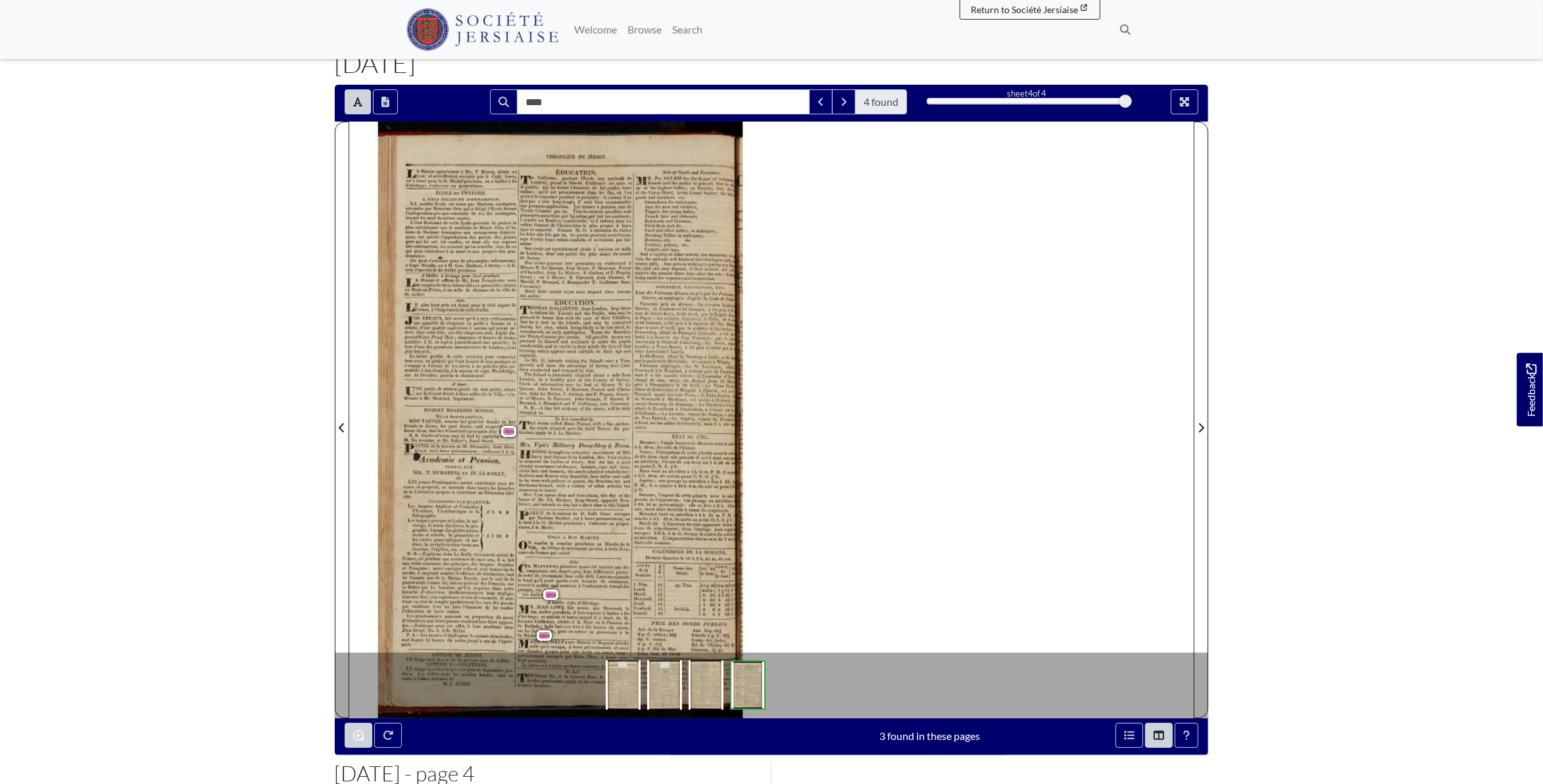
scroll to position [86, 0]
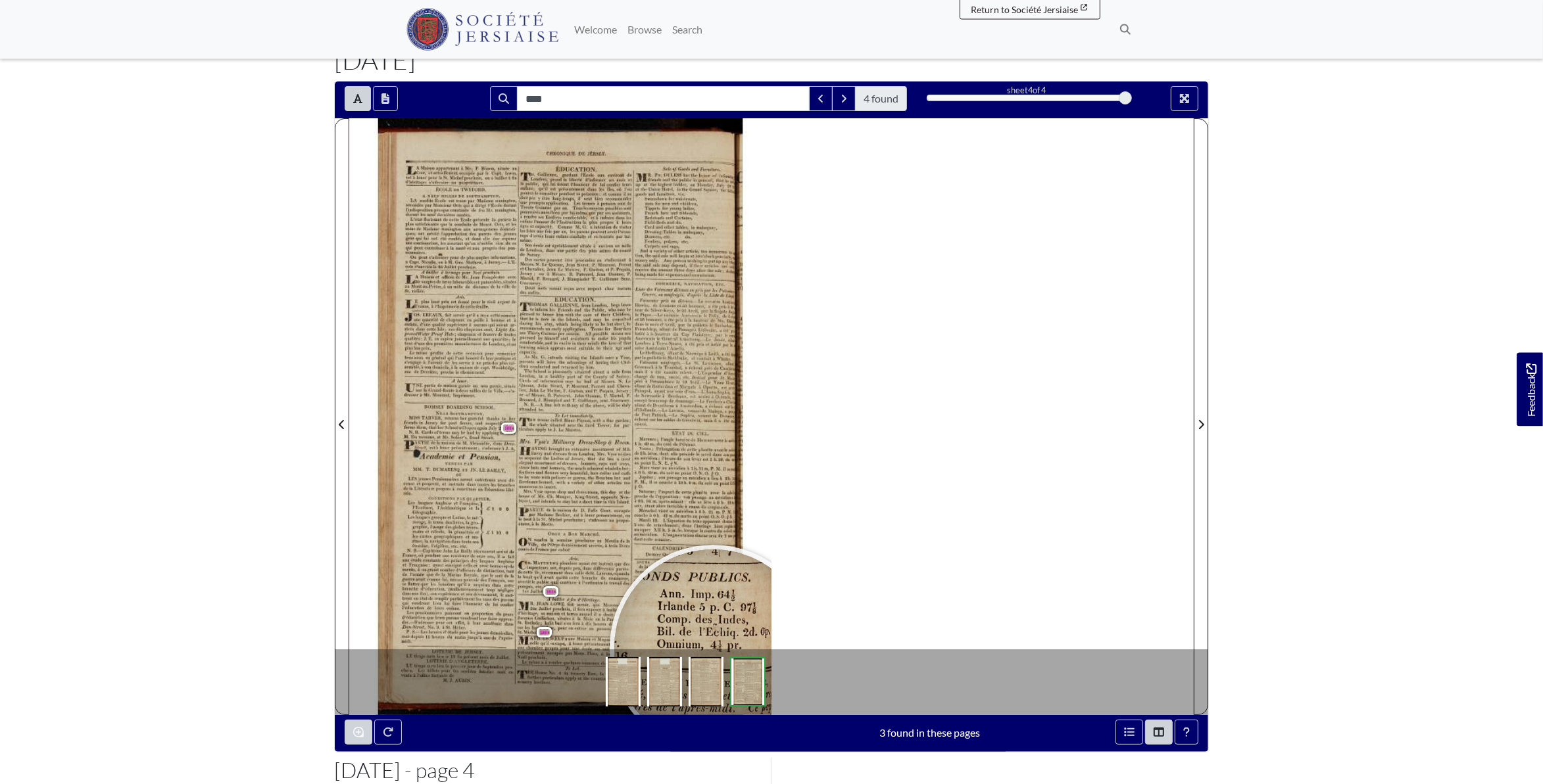
click at [671, 627] on img at bounding box center [664, 682] width 35 height 50
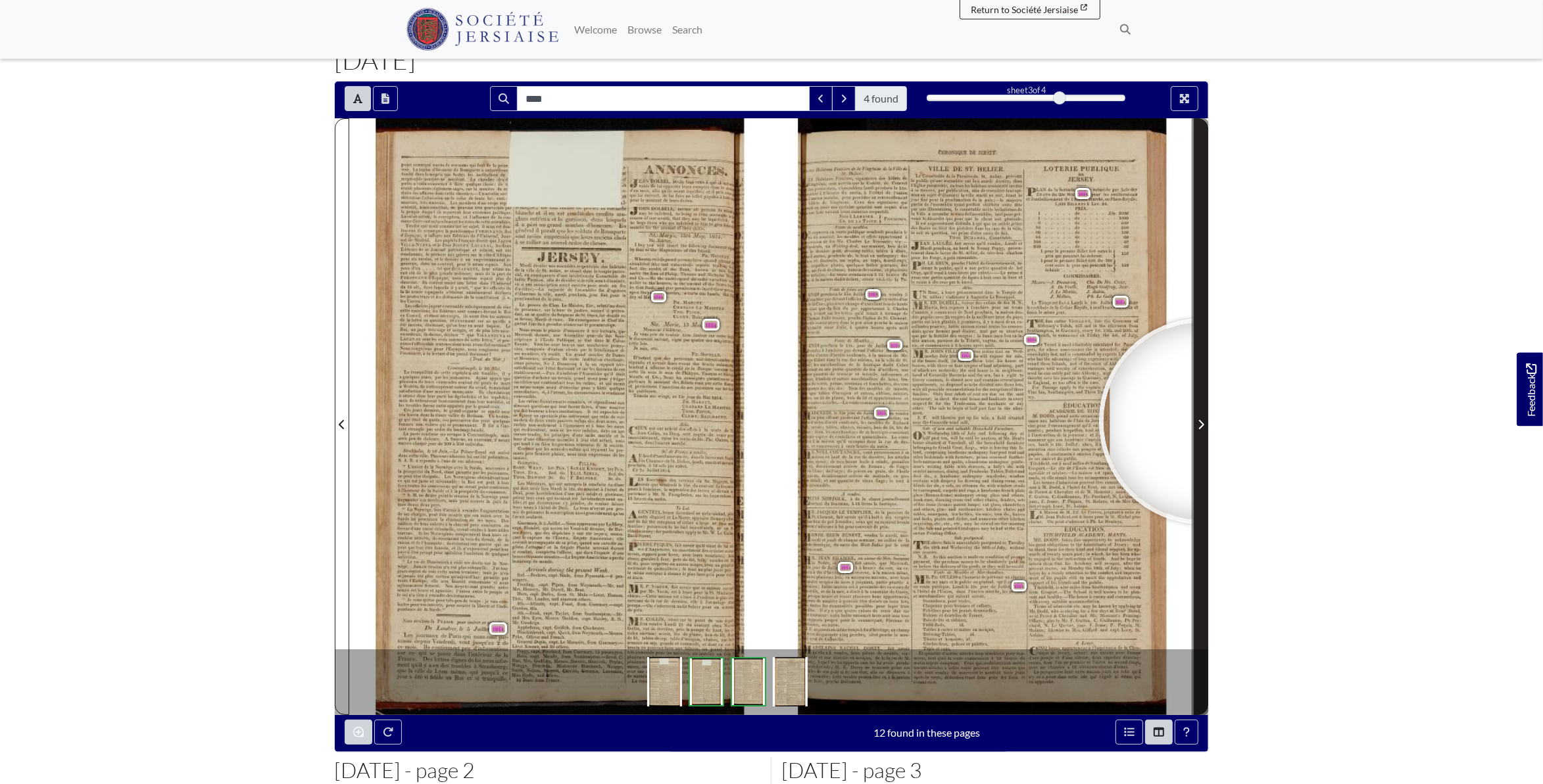
click at [1202, 423] on icon "Next Page" at bounding box center [1201, 425] width 5 height 9
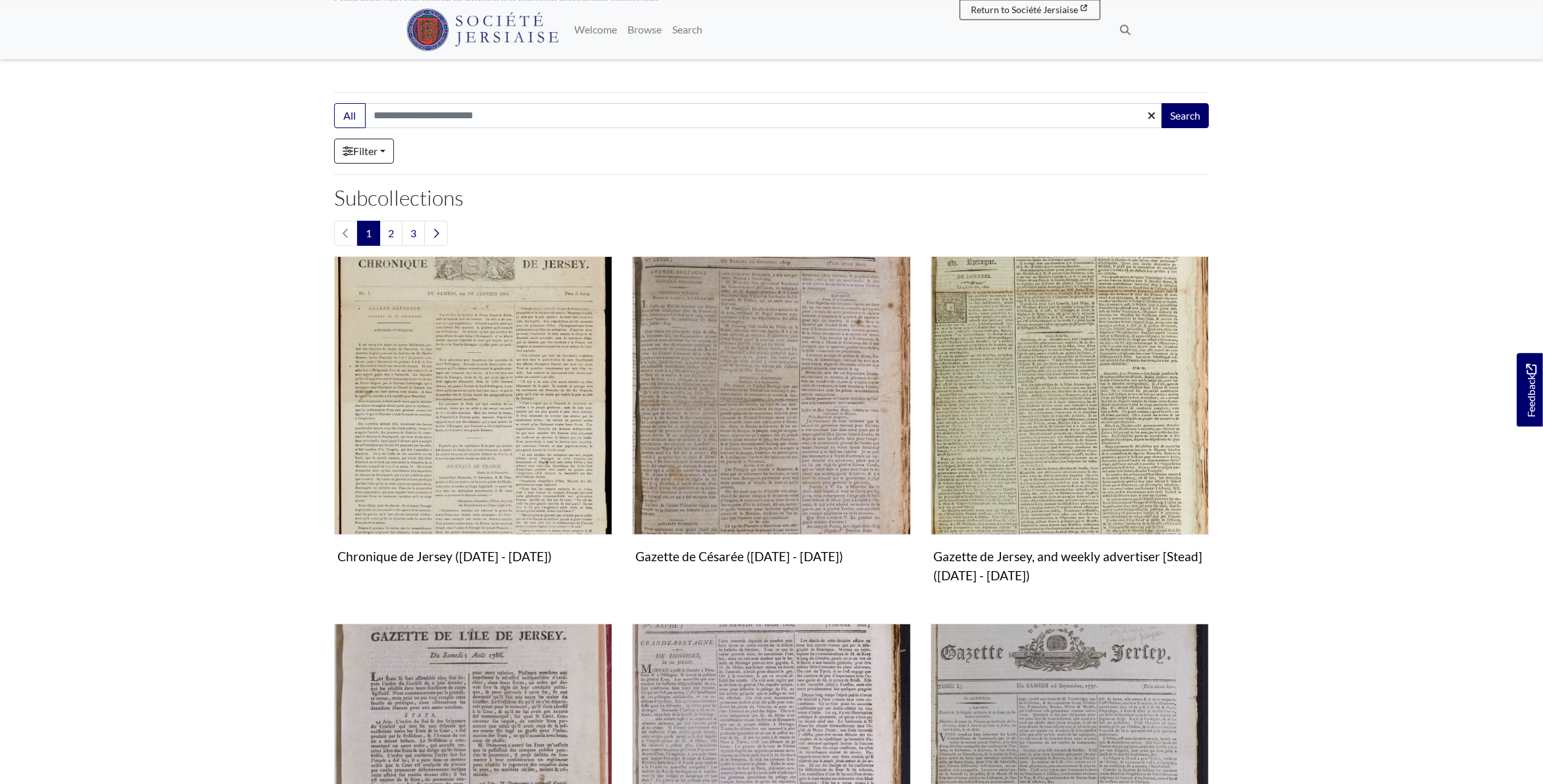
scroll to position [207, 0]
